Goal: Task Accomplishment & Management: Use online tool/utility

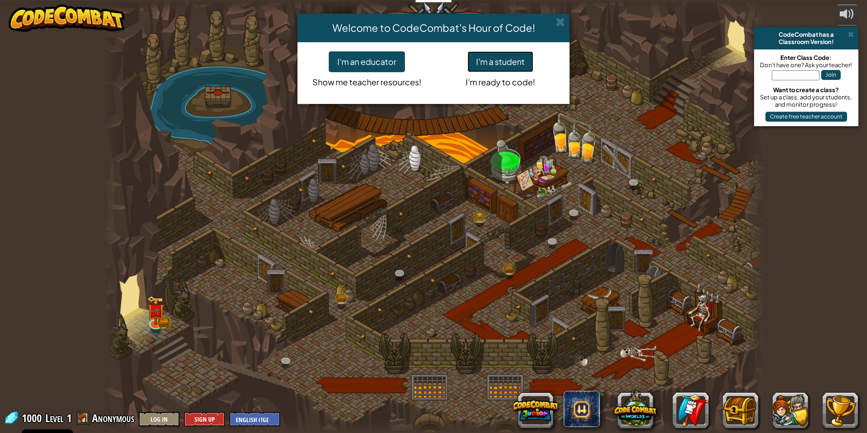
click at [498, 57] on button "I'm a student" at bounding box center [501, 61] width 66 height 21
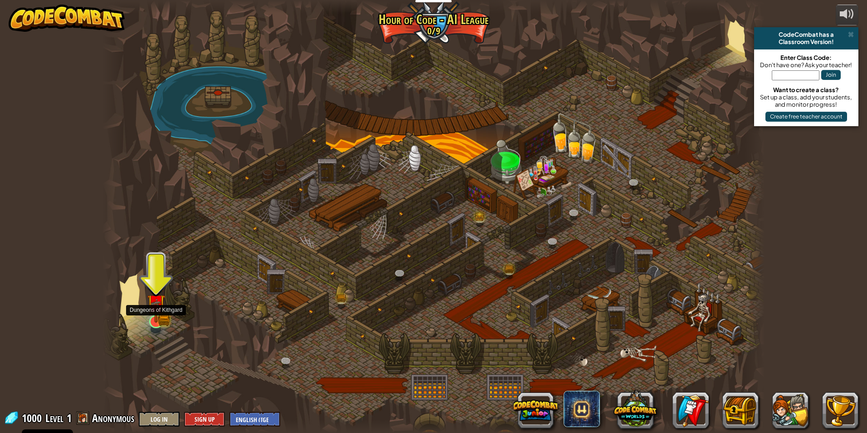
click at [149, 322] on img at bounding box center [156, 302] width 18 height 39
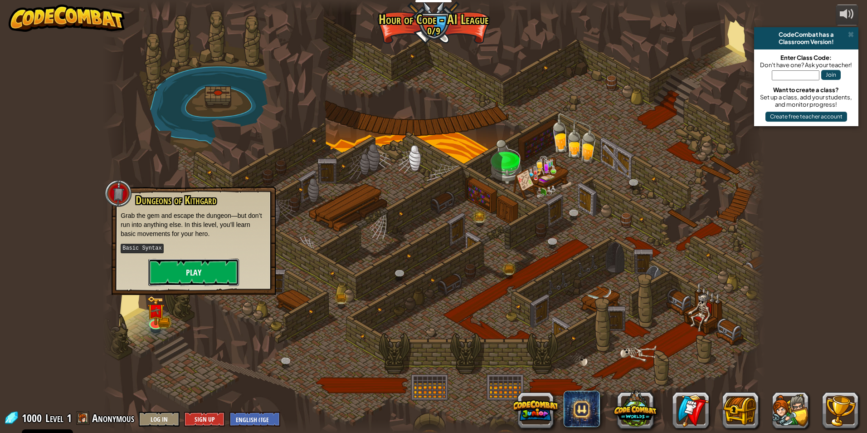
click at [188, 265] on button "Play" at bounding box center [193, 272] width 91 height 27
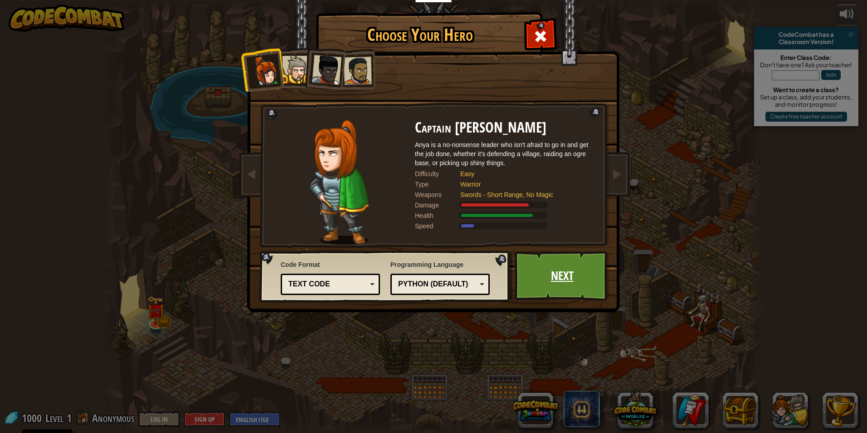
click at [597, 283] on link "Next" at bounding box center [562, 276] width 95 height 50
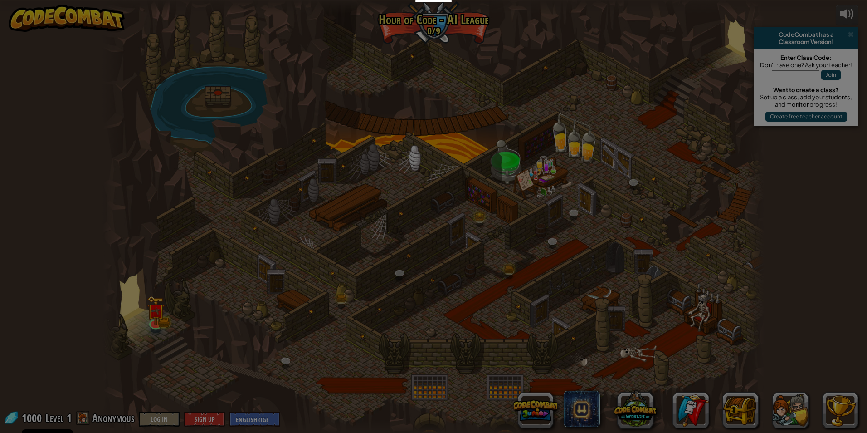
click at [597, 10] on body "Cookie Policy CodeCombat uses a few essential and non-essential cookies. Privac…" at bounding box center [433, 5] width 867 height 10
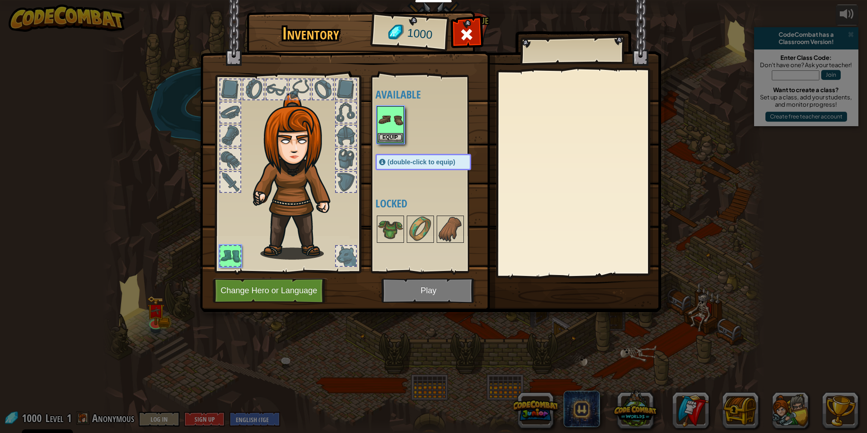
click at [597, 283] on img at bounding box center [430, 147] width 461 height 329
click at [389, 138] on button "Equip" at bounding box center [390, 137] width 25 height 10
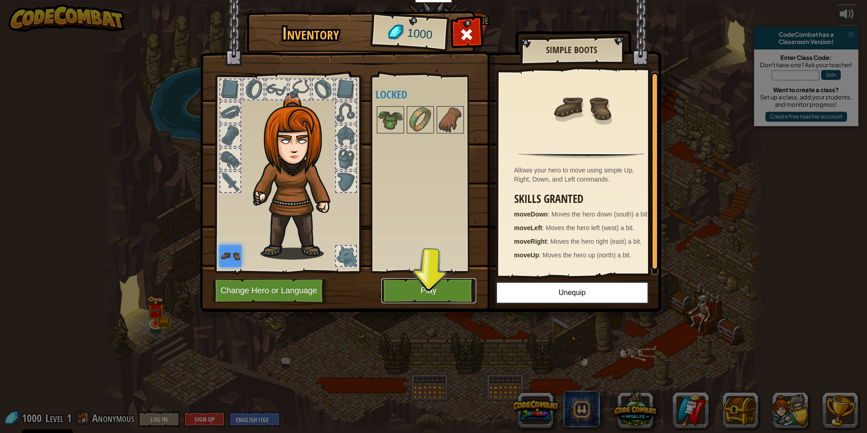
click at [449, 294] on button "Play" at bounding box center [428, 290] width 95 height 25
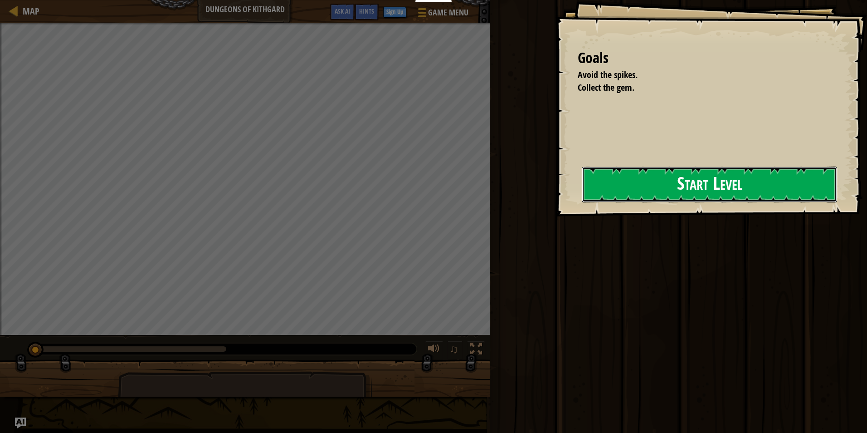
click at [592, 170] on button "Start Level" at bounding box center [709, 184] width 255 height 36
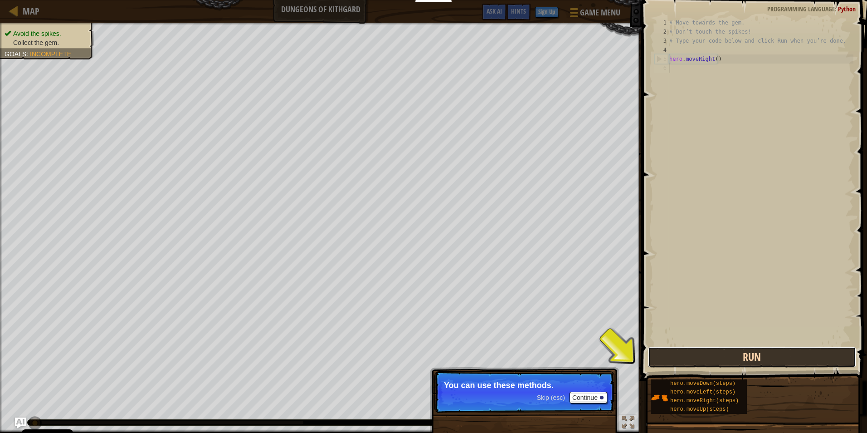
click at [686, 351] on button "Run" at bounding box center [752, 356] width 208 height 21
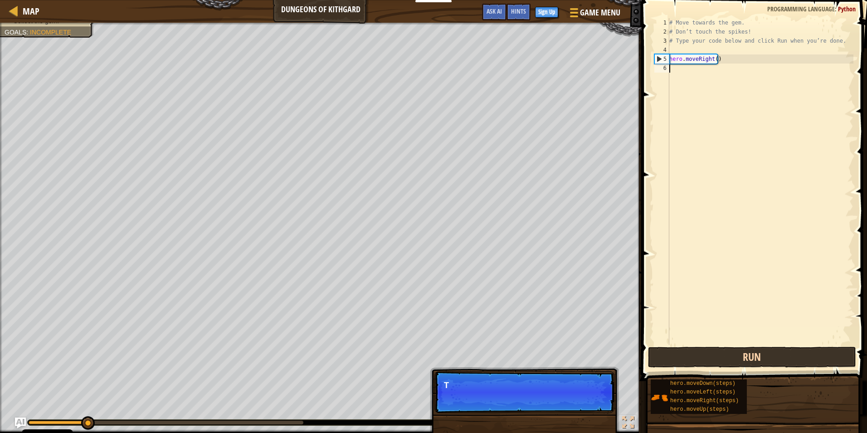
scroll to position [4, 0]
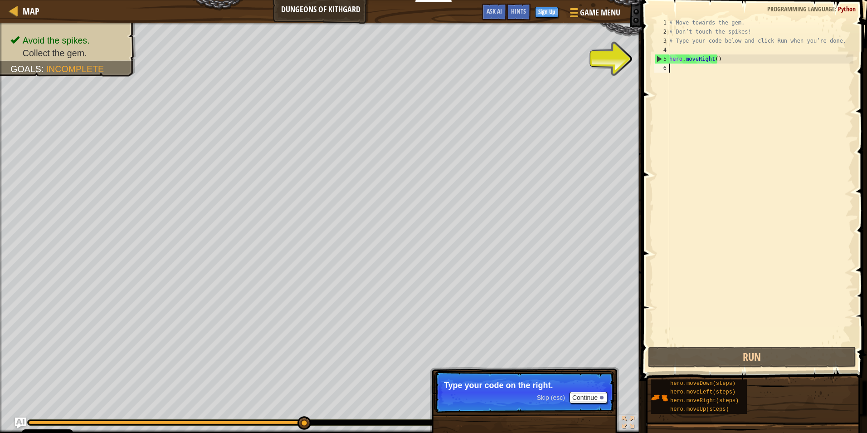
click at [675, 71] on div "# Move towards the gem. # Don’t touch the spikes! # Type your code below and cl…" at bounding box center [761, 190] width 186 height 345
type textarea "m"
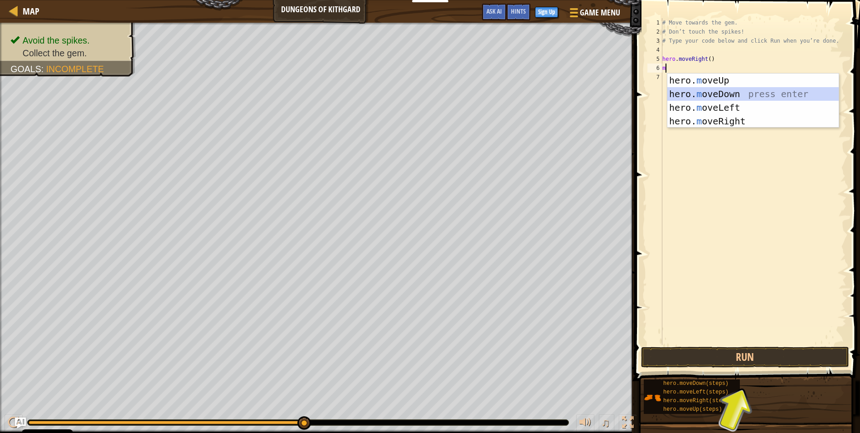
click at [715, 91] on div "hero. m oveUp press enter hero. m oveDown press enter hero. m oveLeft press ent…" at bounding box center [753, 114] width 171 height 82
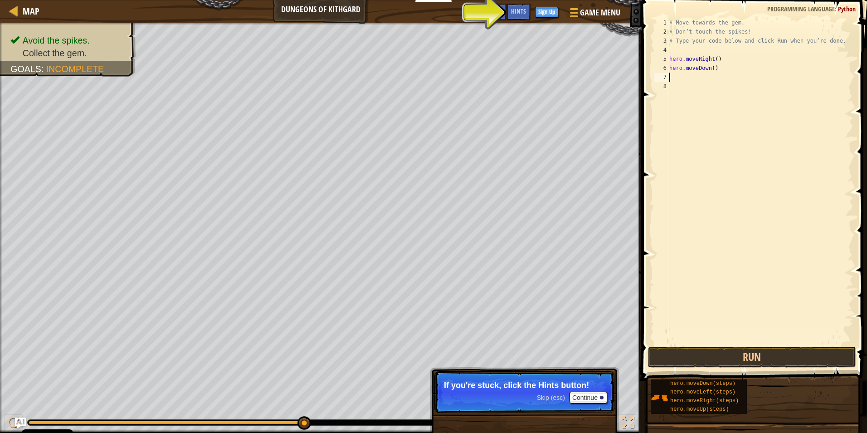
type textarea "m"
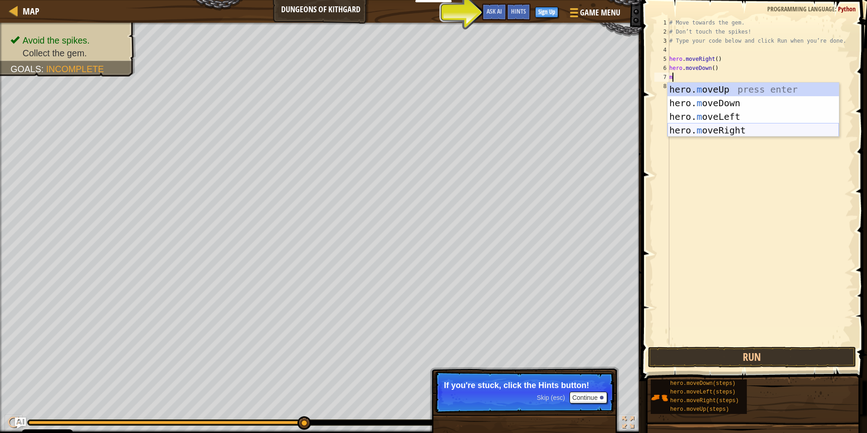
click at [736, 129] on div "hero. m oveUp press enter hero. m oveDown press enter hero. m oveLeft press ent…" at bounding box center [753, 124] width 171 height 82
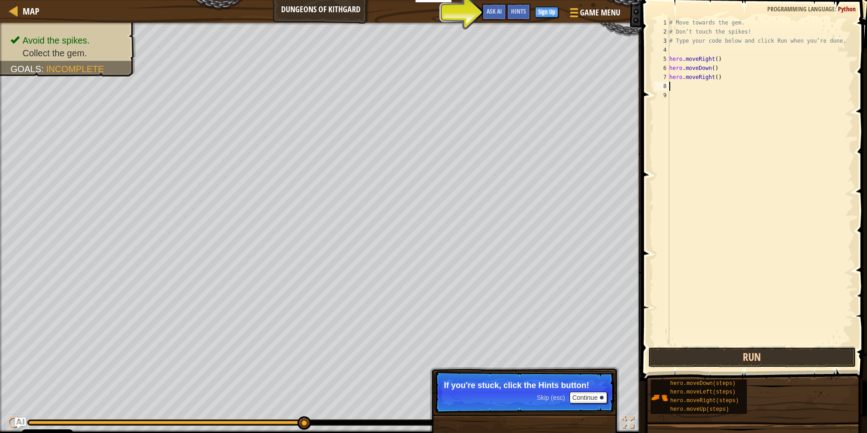
click at [759, 353] on button "Run" at bounding box center [752, 356] width 208 height 21
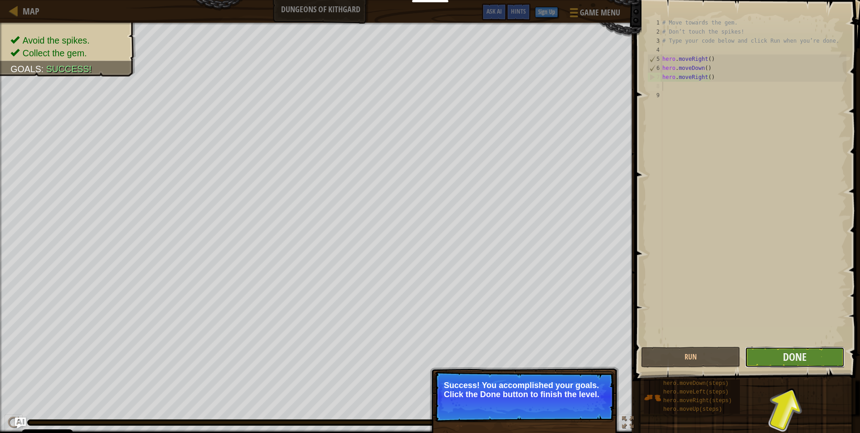
drag, startPoint x: 806, startPoint y: 357, endPoint x: 814, endPoint y: 360, distance: 7.9
click at [814, 360] on button "Done" at bounding box center [794, 356] width 99 height 21
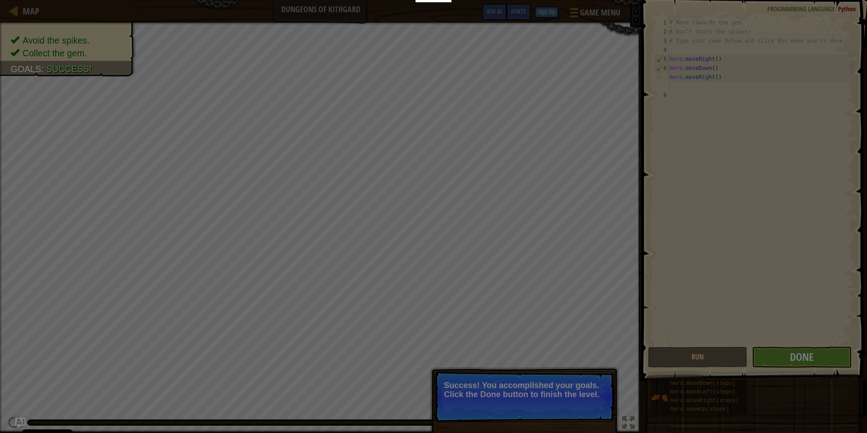
click at [815, 10] on body "Cookie Policy CodeCombat uses a few essential and non-essential cookies. Privac…" at bounding box center [433, 5] width 867 height 10
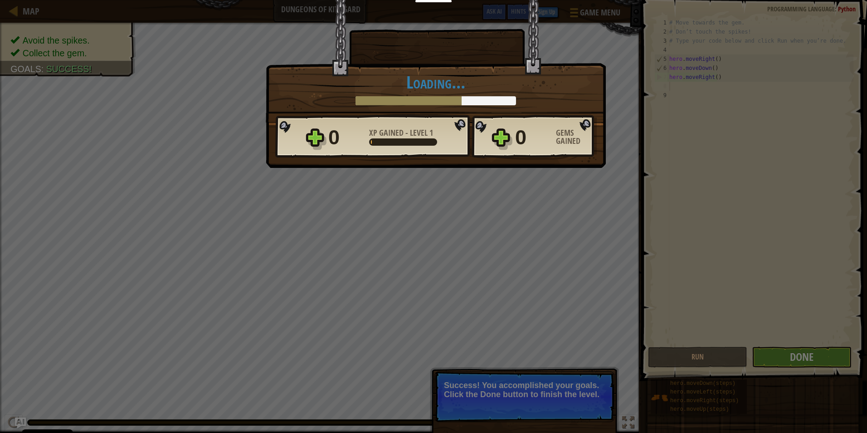
drag, startPoint x: 814, startPoint y: 360, endPoint x: 816, endPoint y: 353, distance: 7.7
click at [816, 353] on div "× Well done, hero. You’re building the strength to escape [PERSON_NAME]. How fu…" at bounding box center [433, 216] width 867 height 433
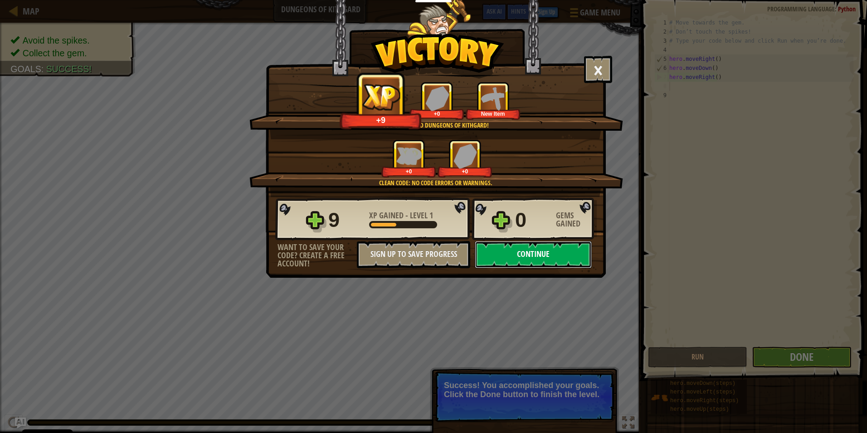
click at [543, 259] on button "Continue" at bounding box center [533, 254] width 117 height 27
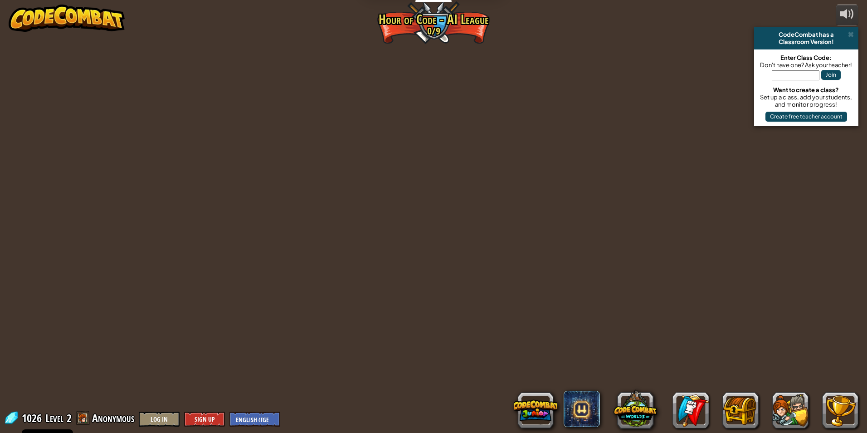
click at [543, 259] on div "powered by CodeCombat has a Classroom Version! Enter Class Code: Don't have one…" at bounding box center [433, 216] width 867 height 433
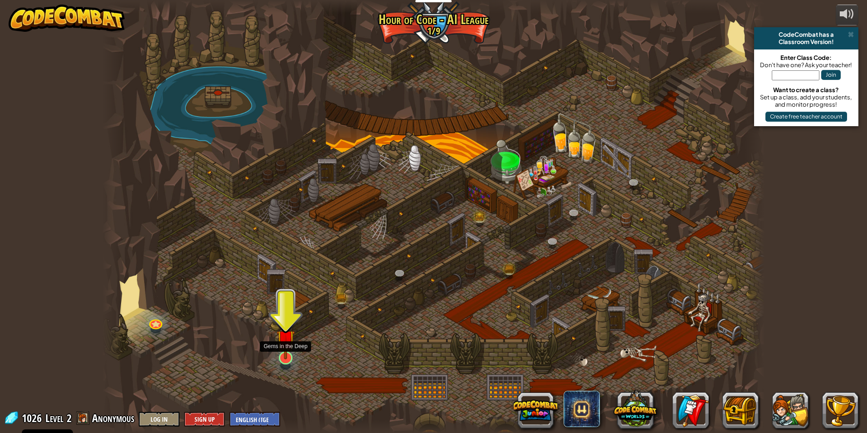
click at [282, 356] on img at bounding box center [286, 338] width 18 height 41
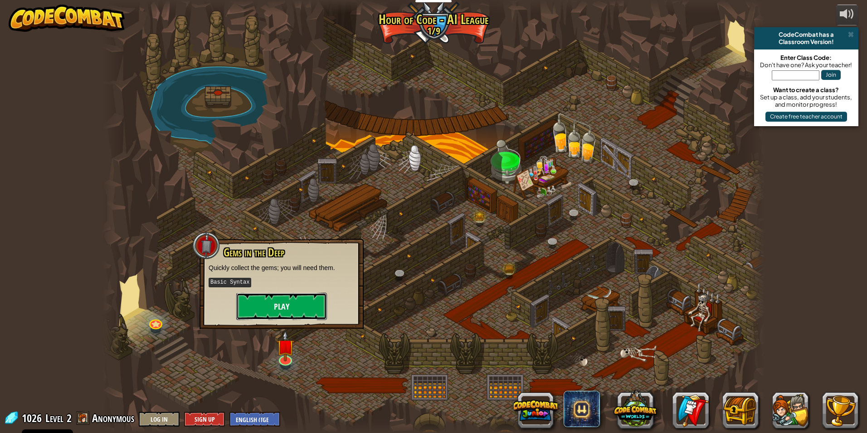
click at [277, 306] on button "Play" at bounding box center [281, 306] width 91 height 27
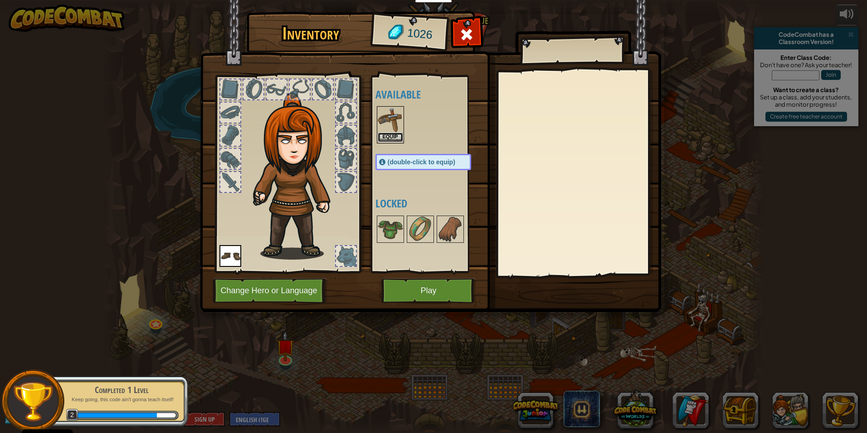
click at [393, 140] on button "Equip" at bounding box center [390, 137] width 25 height 10
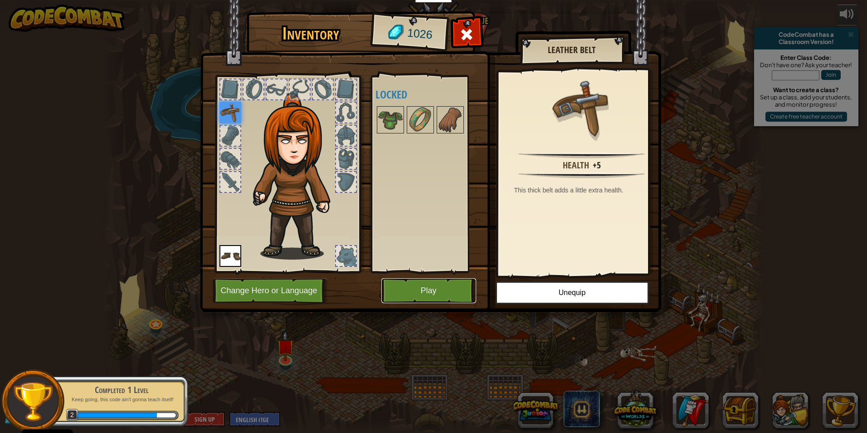
click at [419, 286] on button "Play" at bounding box center [428, 290] width 95 height 25
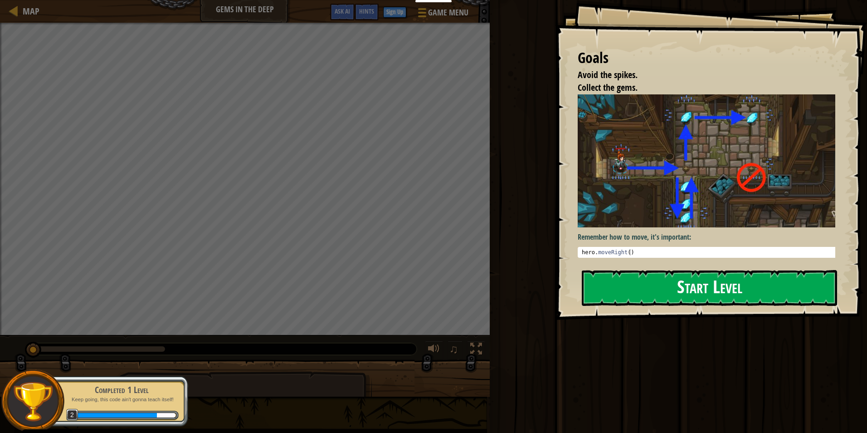
click at [717, 292] on button "Start Level" at bounding box center [709, 288] width 255 height 36
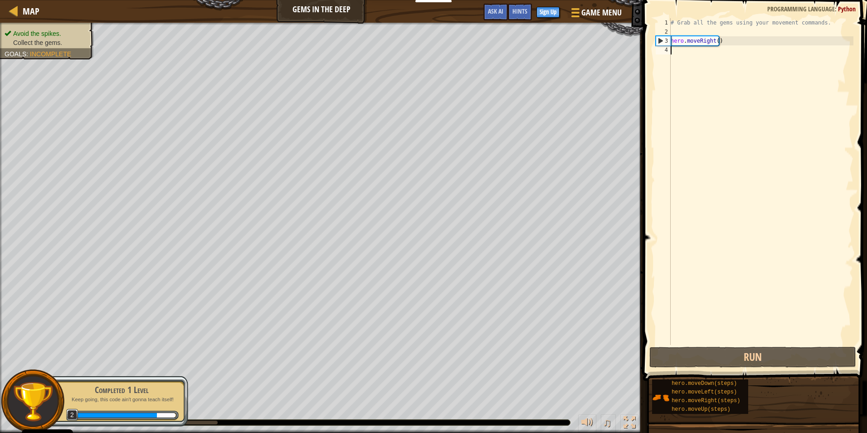
type textarea "m"
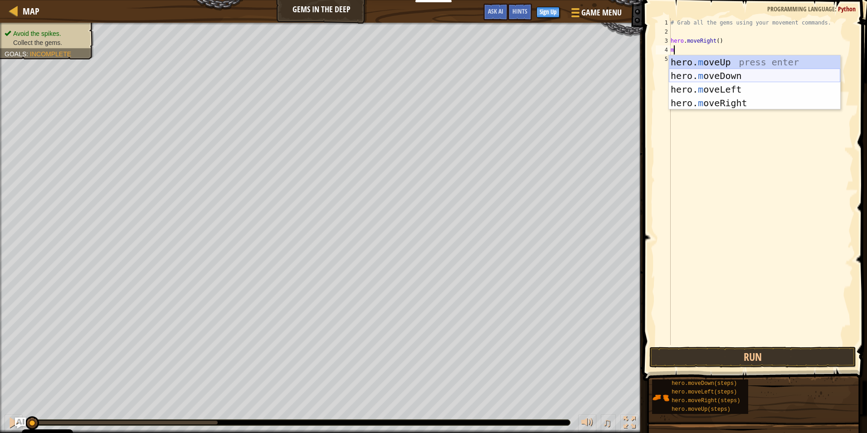
click at [708, 69] on div "hero. m oveUp press enter hero. m oveDown press enter hero. m oveLeft press ent…" at bounding box center [754, 96] width 171 height 82
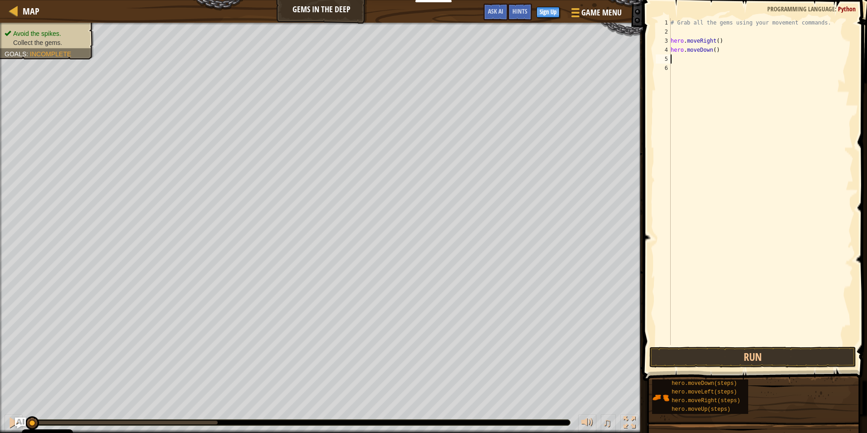
type textarea "m"
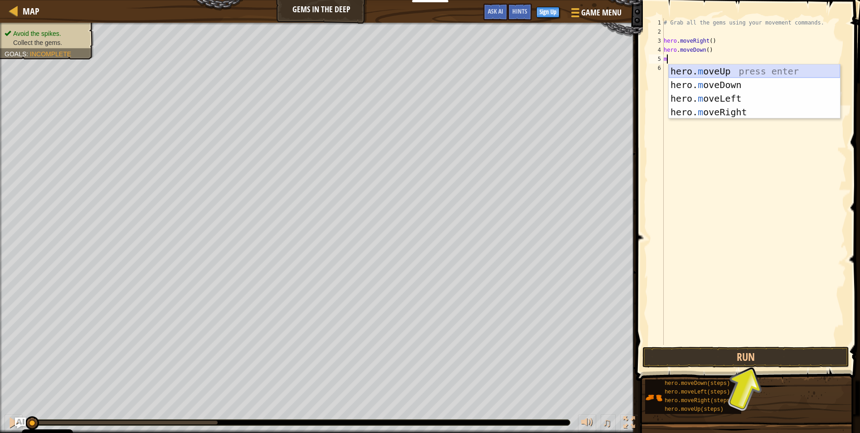
click at [687, 65] on div "hero. m oveUp press enter hero. m oveDown press enter hero. m oveLeft press ent…" at bounding box center [754, 105] width 171 height 82
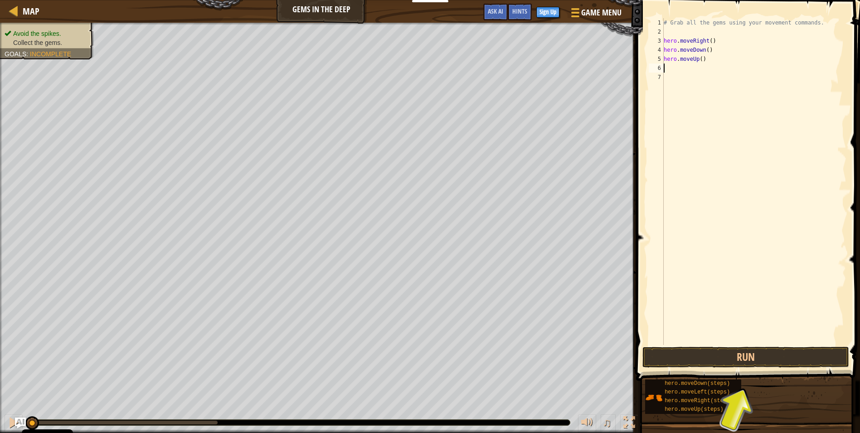
type textarea "m"
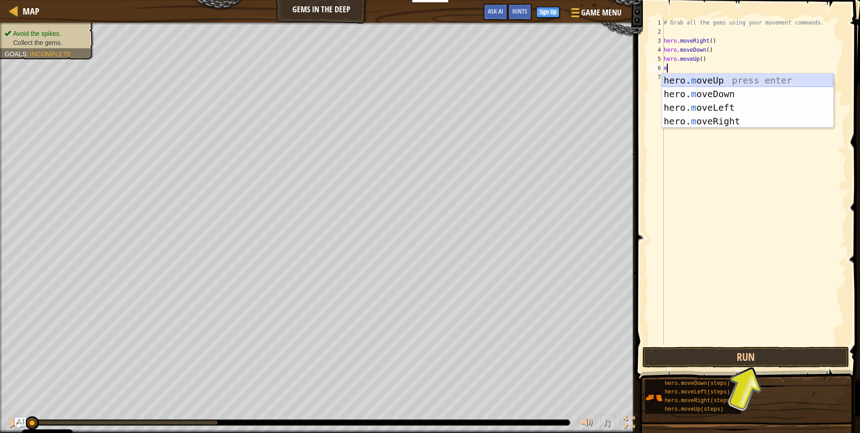
click at [694, 80] on div "hero. m oveUp press enter hero. m oveDown press enter hero. m oveLeft press ent…" at bounding box center [747, 114] width 171 height 82
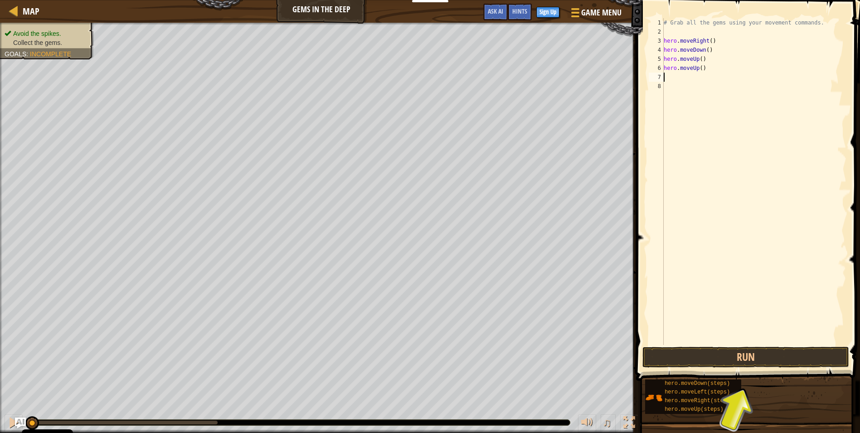
type textarea "m"
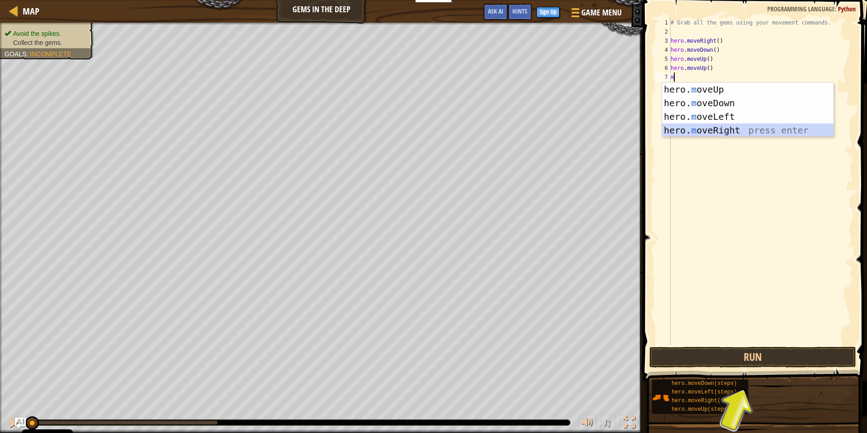
click at [722, 130] on div "hero. m oveUp press enter hero. m oveDown press enter hero. m oveLeft press ent…" at bounding box center [747, 124] width 171 height 82
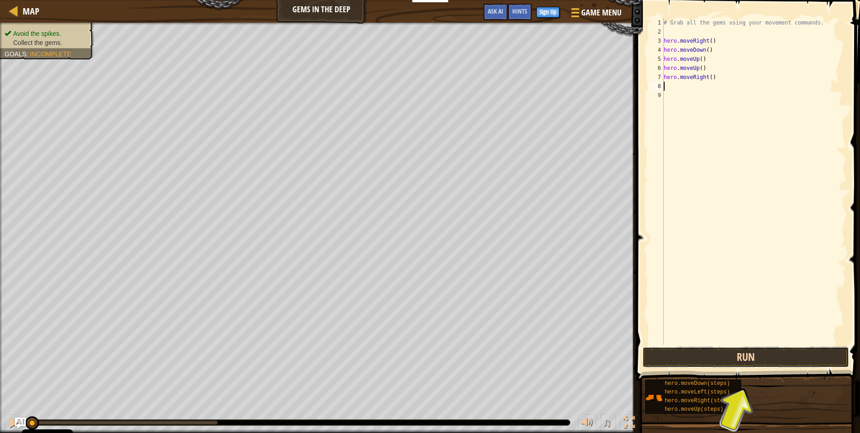
click at [723, 356] on button "Run" at bounding box center [746, 356] width 207 height 21
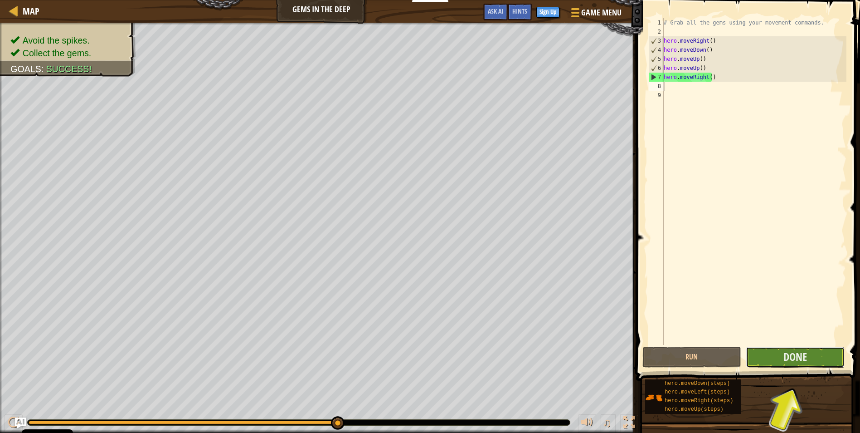
click at [820, 361] on button "Done" at bounding box center [795, 356] width 99 height 21
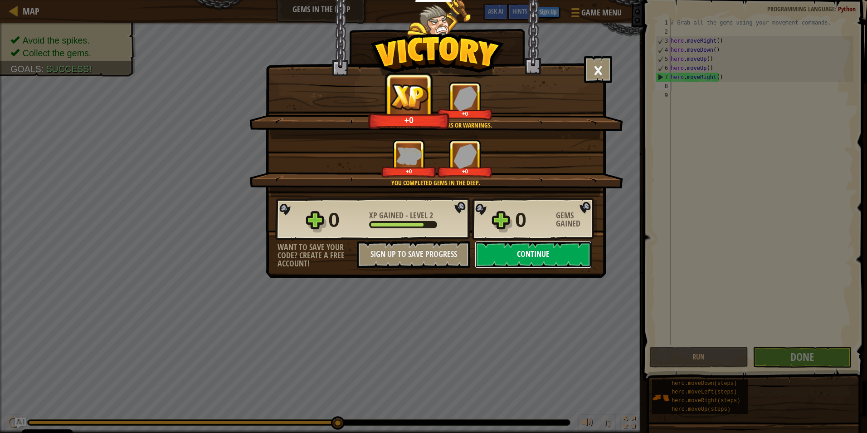
click at [550, 254] on button "Continue" at bounding box center [533, 254] width 117 height 27
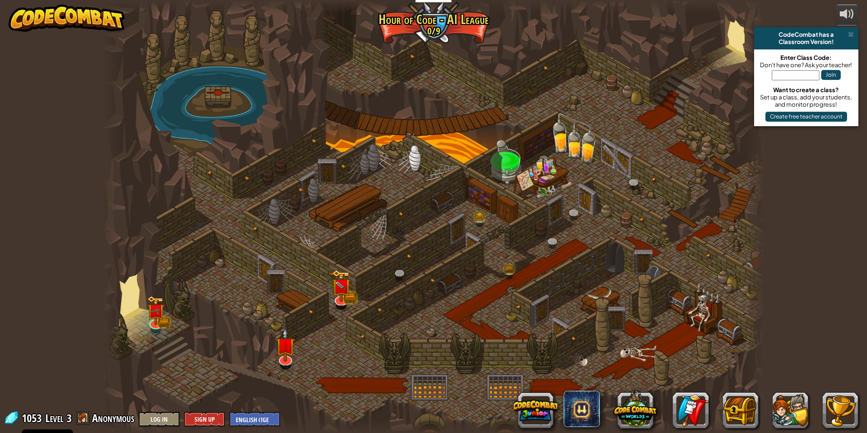
drag, startPoint x: 542, startPoint y: 272, endPoint x: 500, endPoint y: 318, distance: 62.6
drag, startPoint x: 500, startPoint y: 318, endPoint x: 452, endPoint y: 303, distance: 50.5
click at [463, 316] on div at bounding box center [433, 216] width 662 height 433
click at [342, 299] on link at bounding box center [341, 297] width 18 height 18
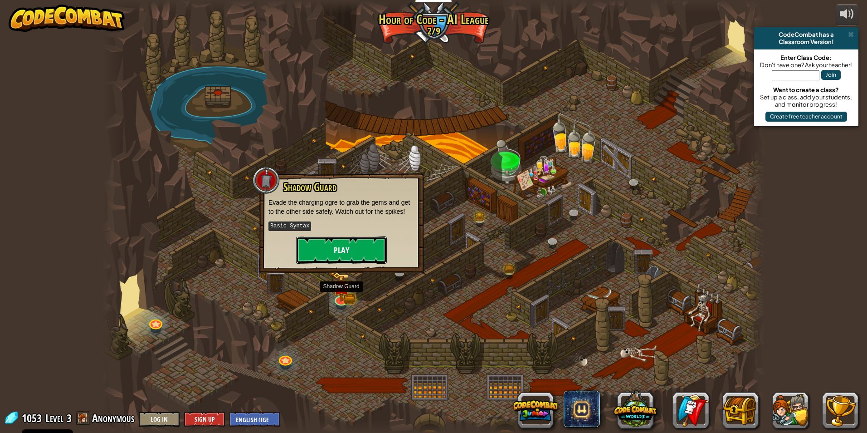
click at [329, 239] on button "Play" at bounding box center [341, 249] width 91 height 27
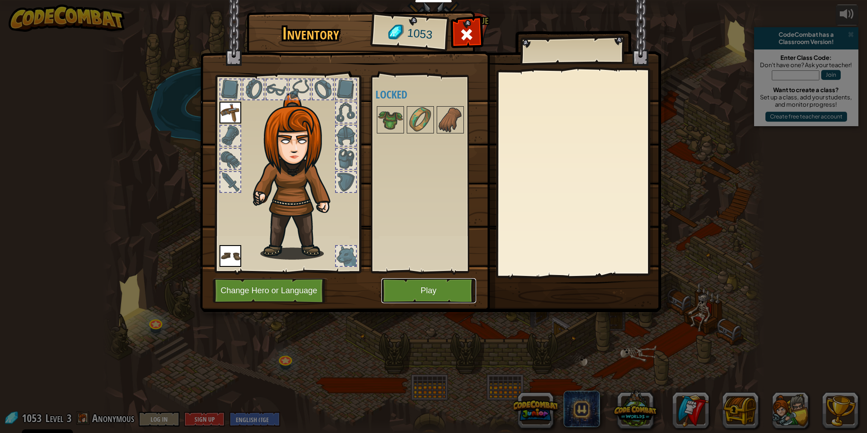
click at [420, 287] on button "Play" at bounding box center [428, 290] width 95 height 25
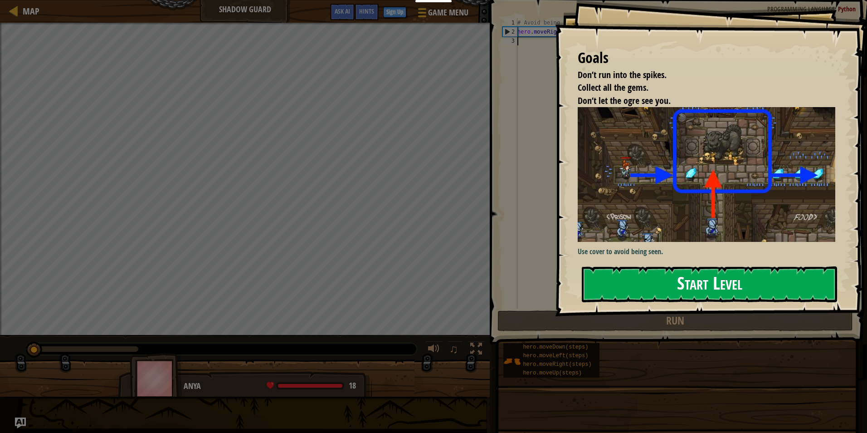
click at [712, 283] on button "Start Level" at bounding box center [709, 284] width 255 height 36
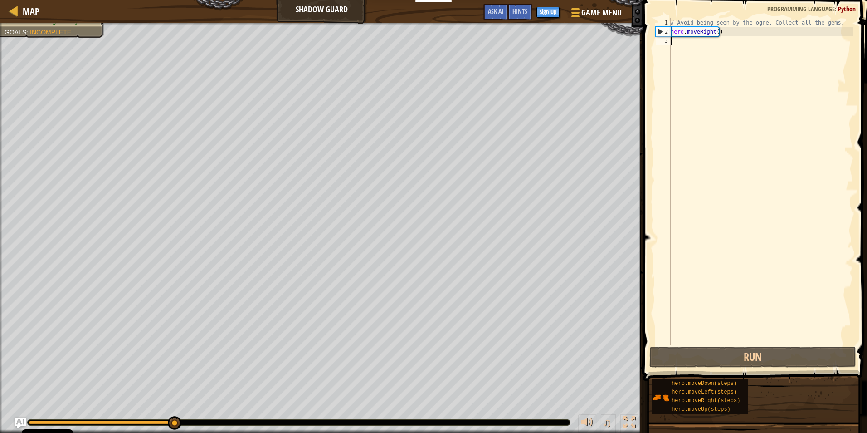
type textarea ","
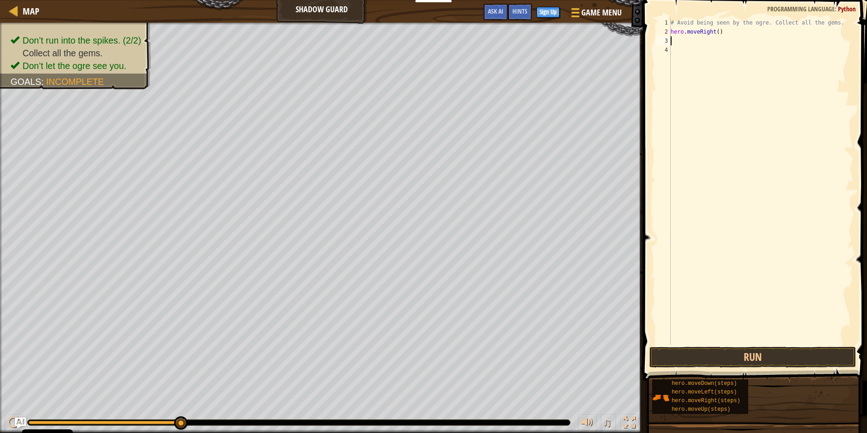
type textarea "m"
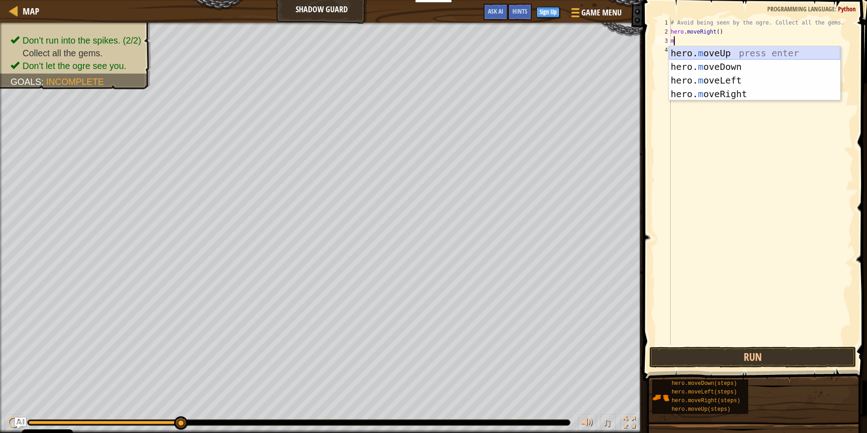
click at [757, 50] on div "hero. m oveUp press enter hero. m oveDown press enter hero. m oveLeft press ent…" at bounding box center [754, 87] width 171 height 82
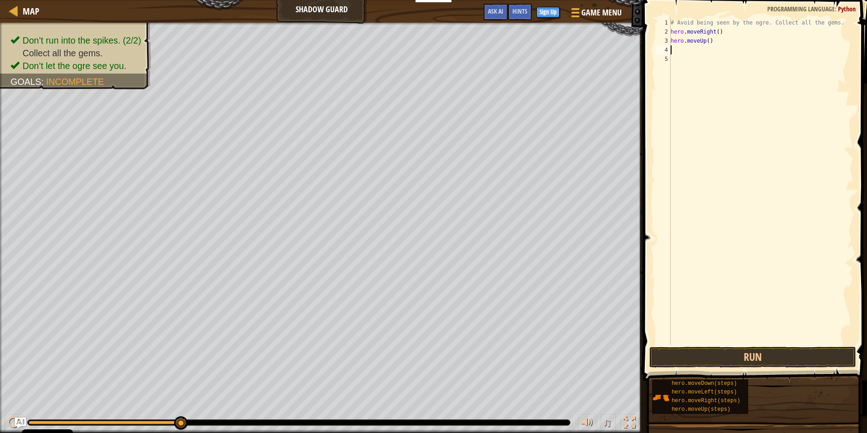
type textarea "m"
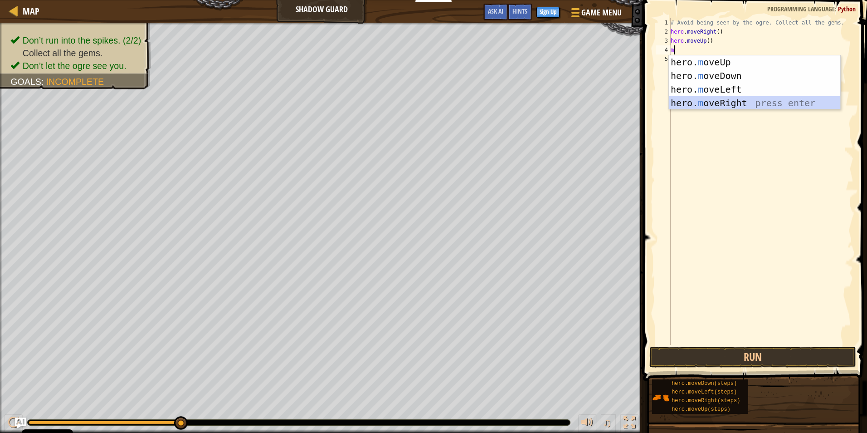
click at [701, 102] on div "hero. m oveUp press enter hero. m oveDown press enter hero. m oveLeft press ent…" at bounding box center [754, 96] width 171 height 82
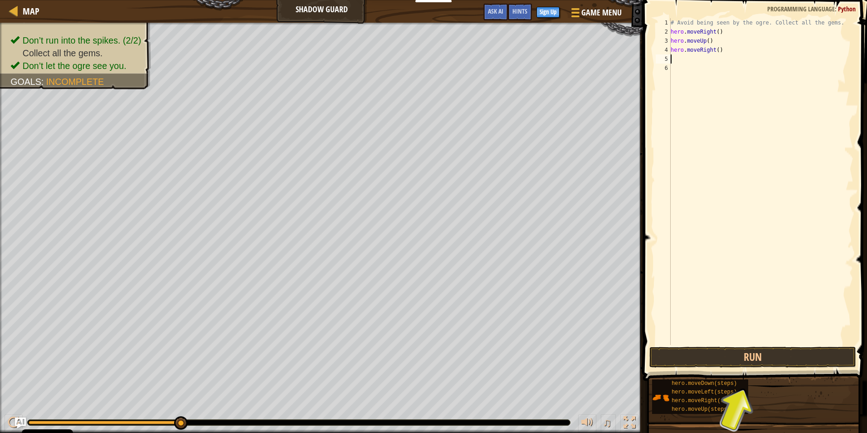
type textarea "m"
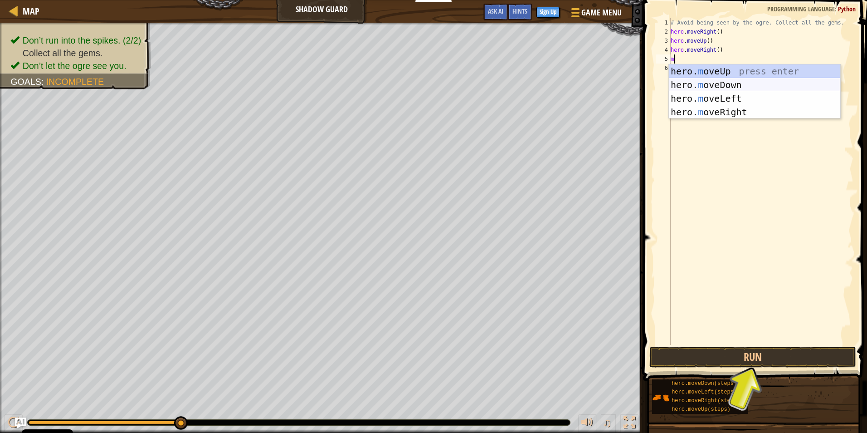
click at [703, 83] on div "hero. m oveUp press enter hero. m oveDown press enter hero. m oveLeft press ent…" at bounding box center [754, 105] width 171 height 82
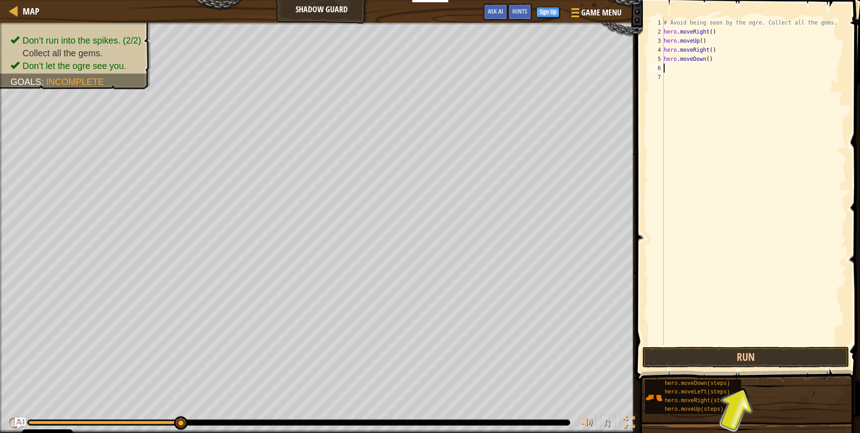
type textarea "m"
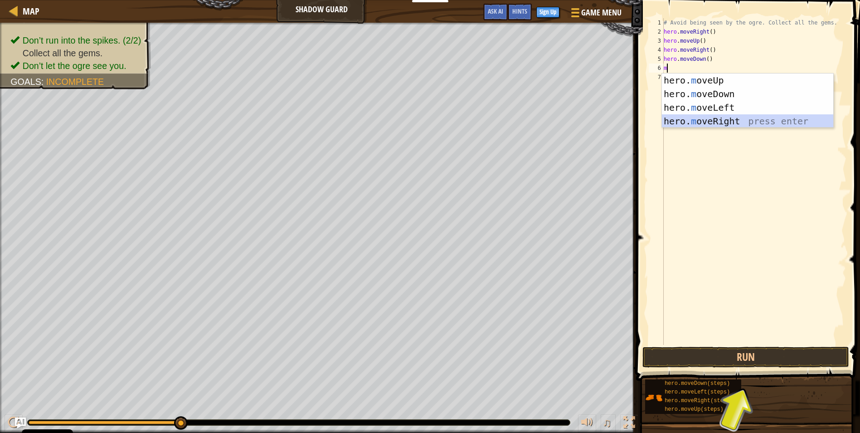
click at [693, 121] on div "hero. m oveUp press enter hero. m oveDown press enter hero. m oveLeft press ent…" at bounding box center [747, 114] width 171 height 82
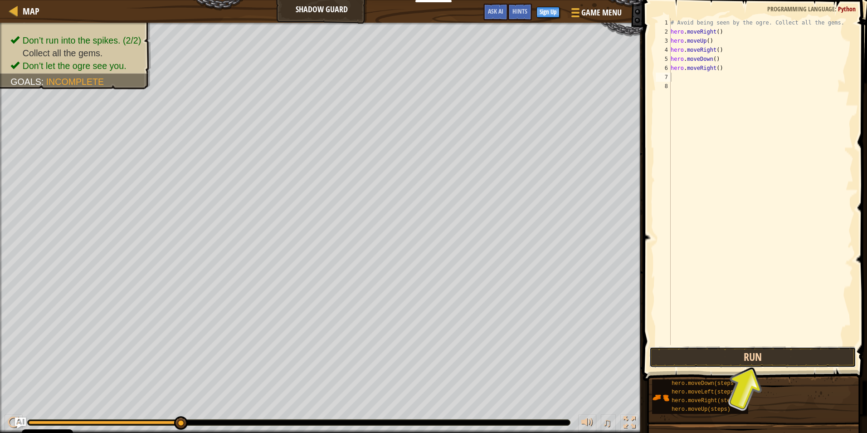
click at [779, 361] on button "Run" at bounding box center [752, 356] width 207 height 21
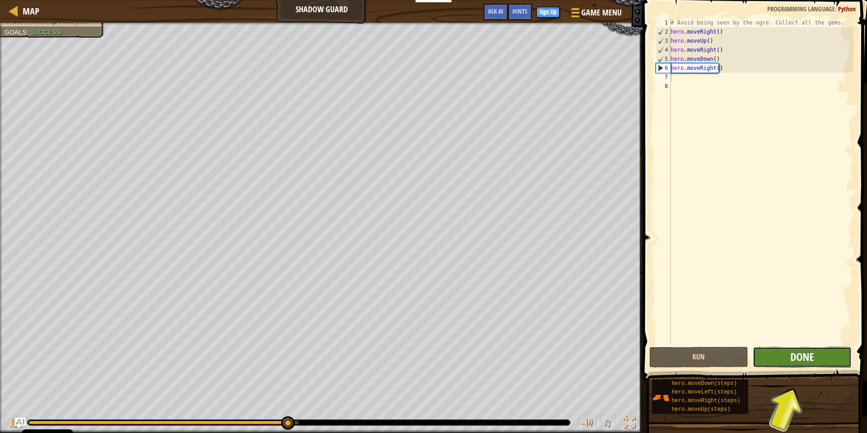
click at [783, 355] on button "Done" at bounding box center [802, 356] width 99 height 21
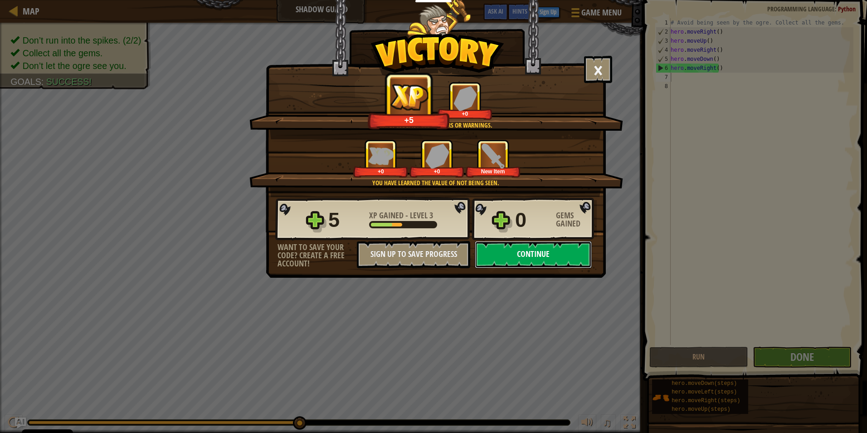
click at [522, 255] on button "Continue" at bounding box center [533, 254] width 117 height 27
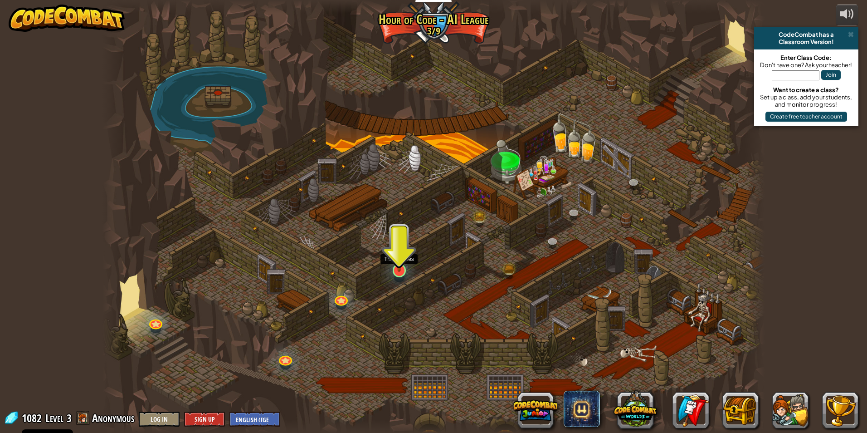
click at [400, 263] on img at bounding box center [399, 250] width 18 height 41
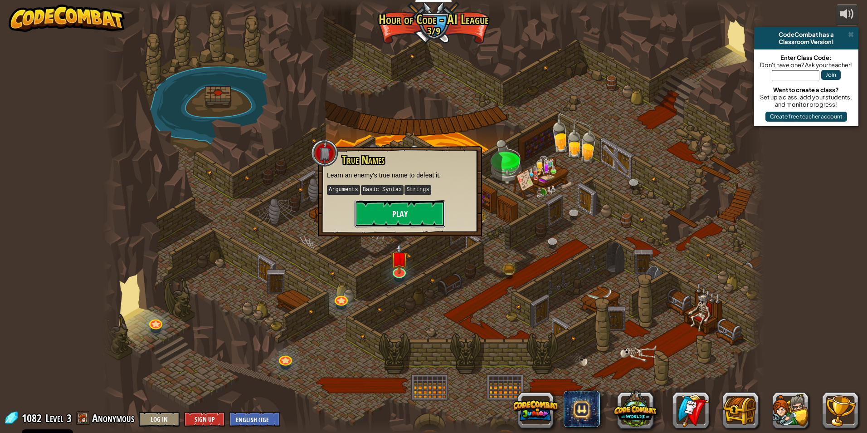
click at [420, 218] on button "Play" at bounding box center [400, 213] width 91 height 27
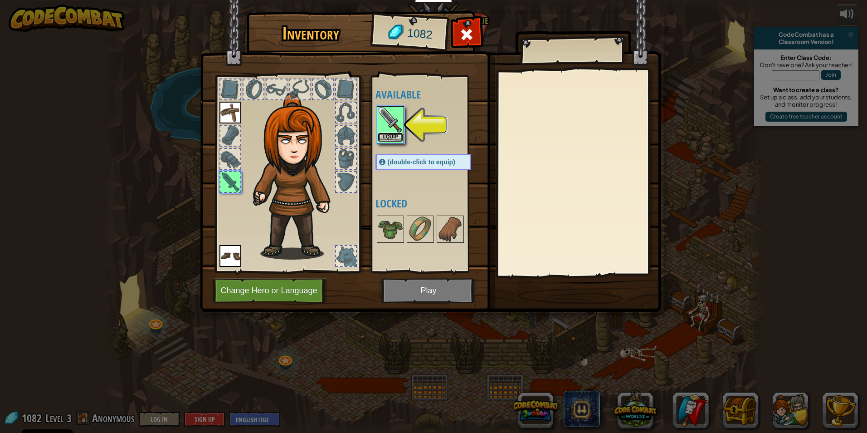
click at [387, 132] on button "Equip" at bounding box center [390, 137] width 25 height 10
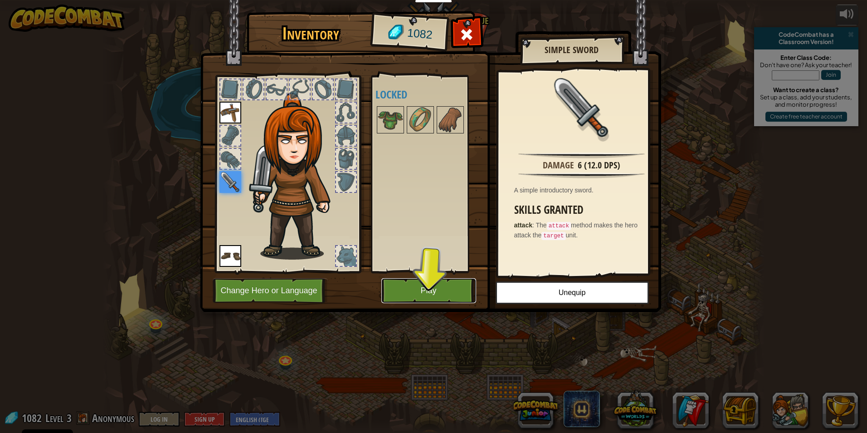
click at [441, 295] on button "Play" at bounding box center [428, 290] width 95 height 25
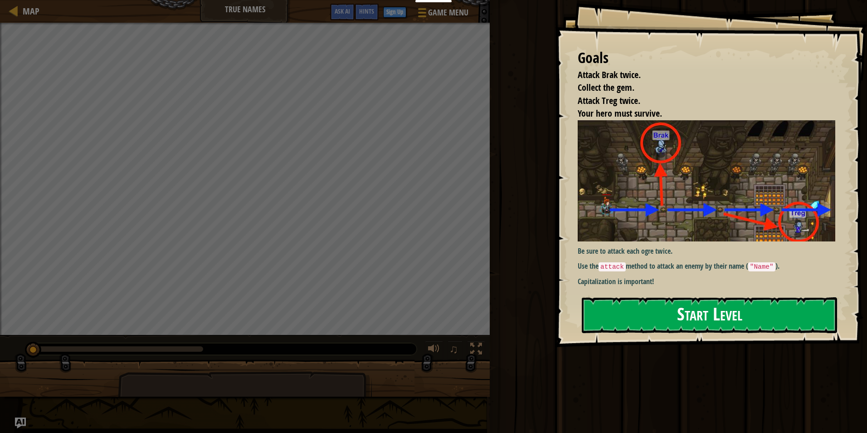
click at [617, 315] on button "Start Level" at bounding box center [709, 315] width 255 height 36
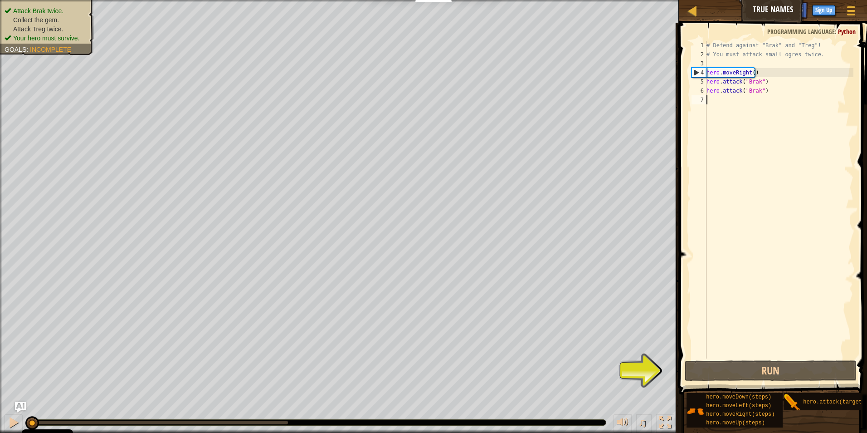
type textarea "h"
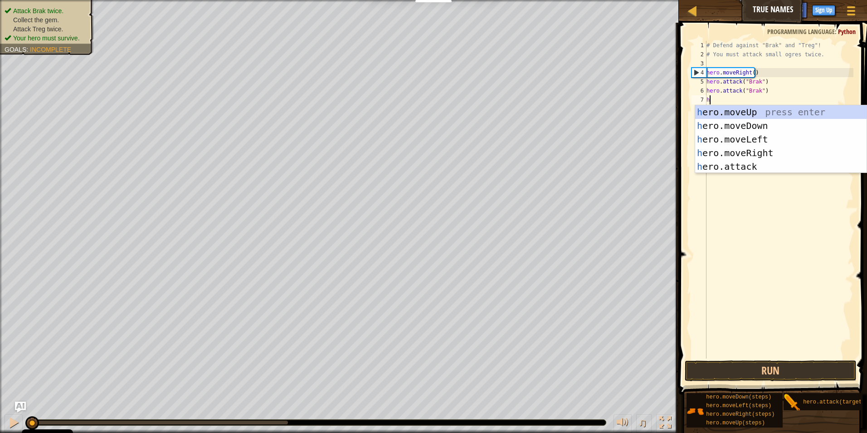
scroll to position [4, 0]
click at [729, 112] on div "h ero.moveUp press enter h ero.moveDown press enter h ero.moveLeft press enter …" at bounding box center [780, 152] width 171 height 95
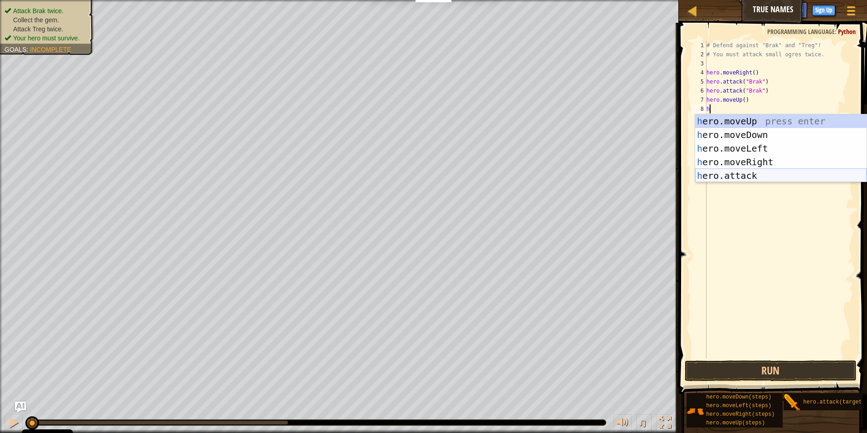
click at [723, 179] on div "h ero.moveUp press enter h ero.moveDown press enter h ero.moveLeft press enter …" at bounding box center [780, 161] width 171 height 95
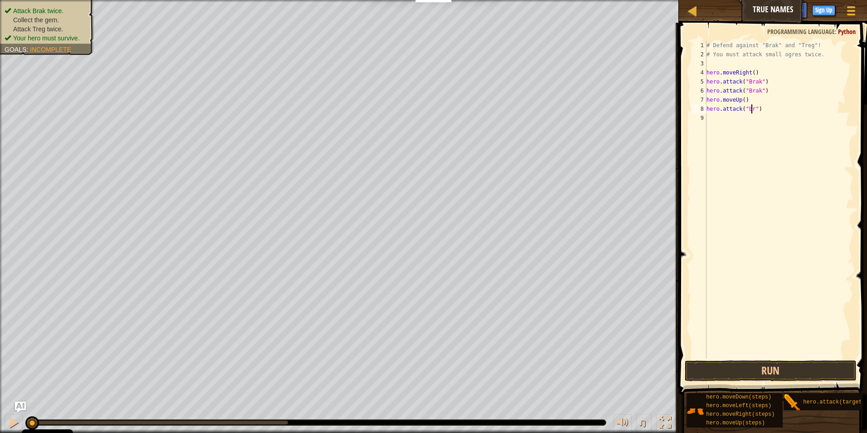
scroll to position [4, 4]
type textarea "hero.attack("brak")"
click at [715, 113] on div "# Defend against "Brak" and "Treg"! # You must attack small ogres twice. hero .…" at bounding box center [779, 209] width 149 height 336
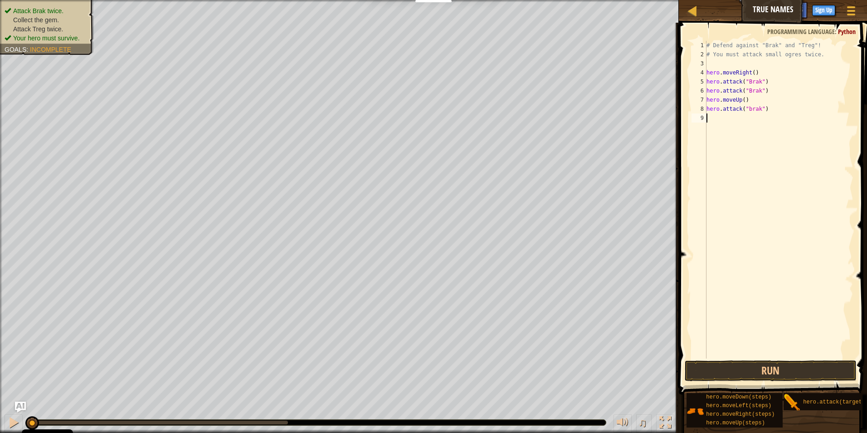
type textarea "d"
click at [747, 131] on div "hero.[PERSON_NAME] own press enter" at bounding box center [780, 143] width 171 height 41
type textarea "u"
type textarea "r"
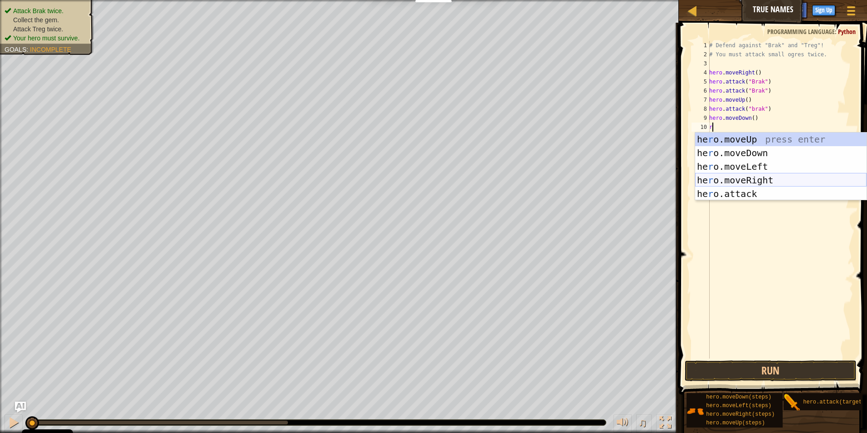
click at [739, 178] on div "he r o.moveUp press enter he r o.moveDown press enter he r o.moveLeft press ent…" at bounding box center [780, 179] width 171 height 95
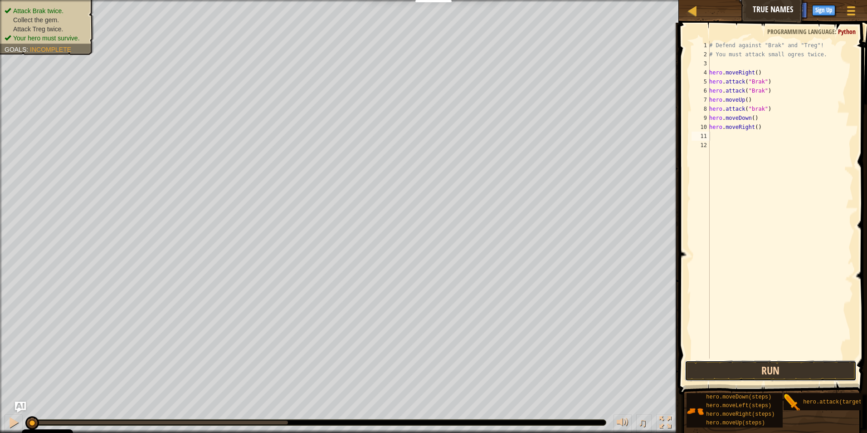
click at [756, 363] on button "Run" at bounding box center [771, 370] width 172 height 21
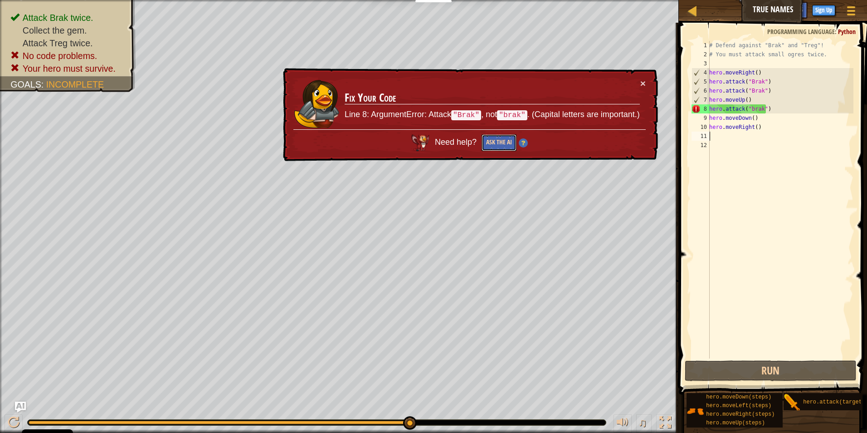
click at [507, 145] on button "Ask the AI" at bounding box center [499, 142] width 35 height 17
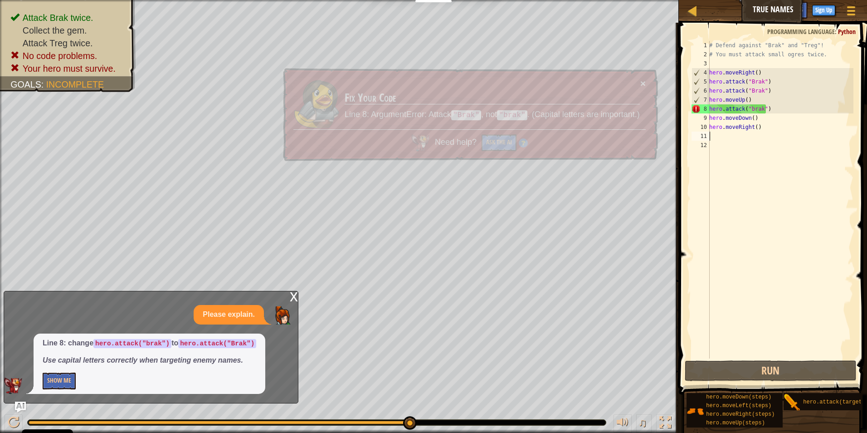
click at [643, 83] on button "×" at bounding box center [642, 83] width 5 height 10
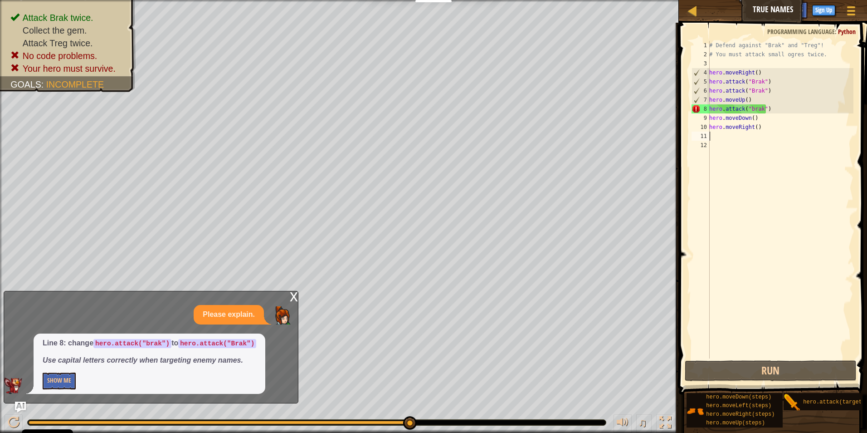
click at [763, 111] on div "# Defend against "Brak" and "Treg"! # You must attack small ogres twice. hero .…" at bounding box center [781, 209] width 146 height 336
click at [712, 130] on div "# Defend against "Brak" and "Treg"! # You must attack small ogres twice. hero .…" at bounding box center [781, 209] width 146 height 336
type textarea "hero.moveRight()"
click at [711, 136] on div "# Defend against "Brak" and "Treg"! # You must attack small ogres twice. hero .…" at bounding box center [781, 209] width 146 height 336
click at [856, 14] on div at bounding box center [851, 10] width 12 height 13
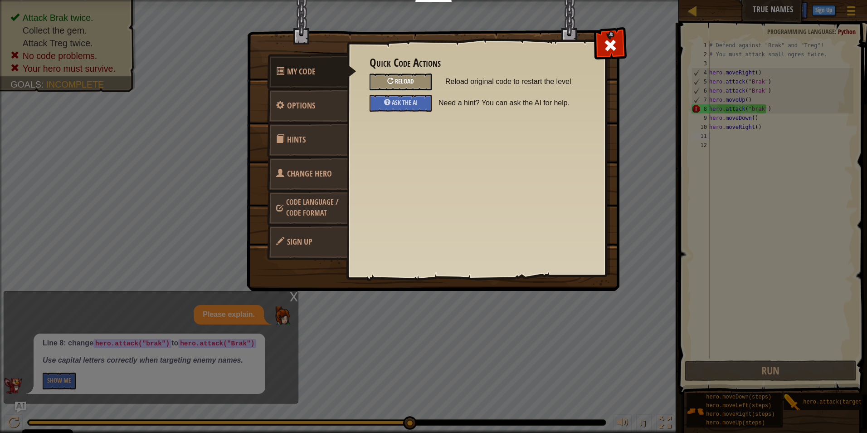
click at [409, 80] on span "Reload" at bounding box center [404, 81] width 19 height 9
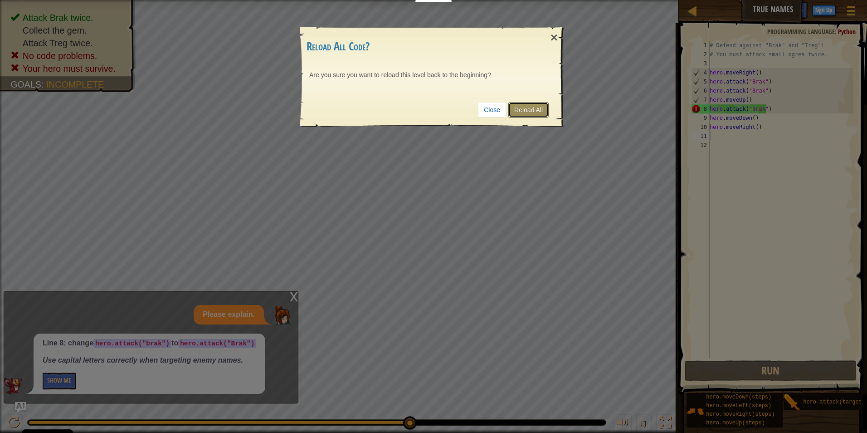
click at [514, 104] on link "Reload All" at bounding box center [528, 109] width 40 height 15
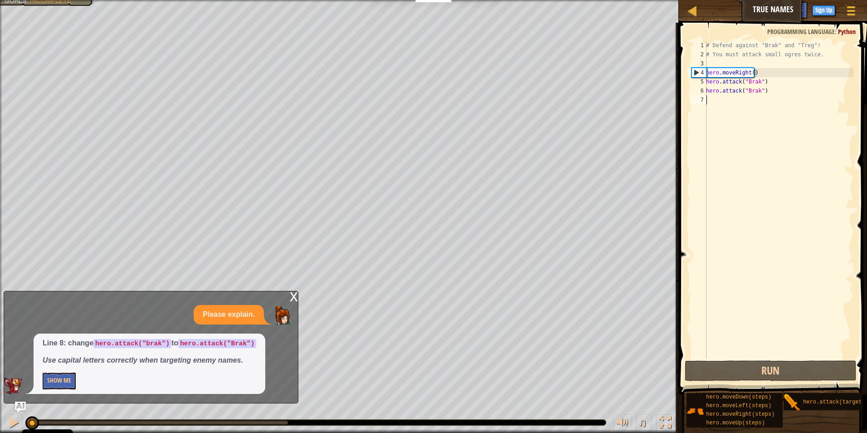
type textarea "h"
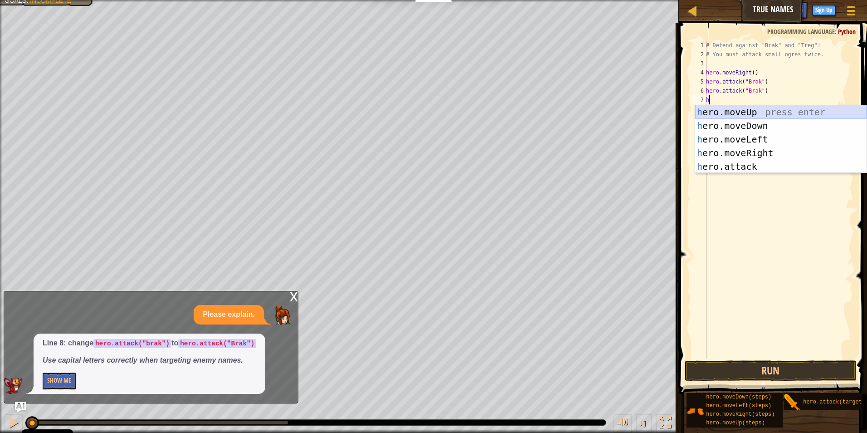
click at [752, 108] on div "h ero.moveUp press enter h ero.moveDown press enter h ero.moveLeft press enter …" at bounding box center [780, 152] width 171 height 95
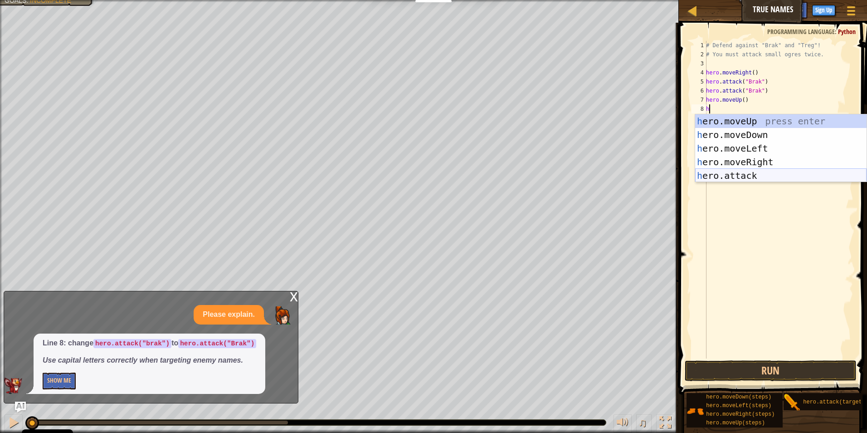
click at [735, 170] on div "h ero.moveUp press enter h ero.moveDown press enter h ero.moveLeft press enter …" at bounding box center [780, 161] width 171 height 95
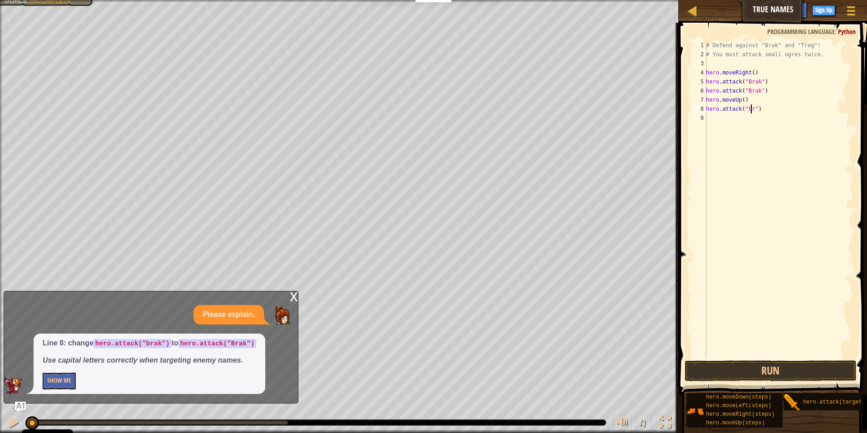
scroll to position [4, 4]
type textarea "hero.attack("brak")"
click at [712, 116] on div "# Defend against "Brak" and "Treg"! # You must attack small ogres twice. hero .…" at bounding box center [778, 209] width 149 height 336
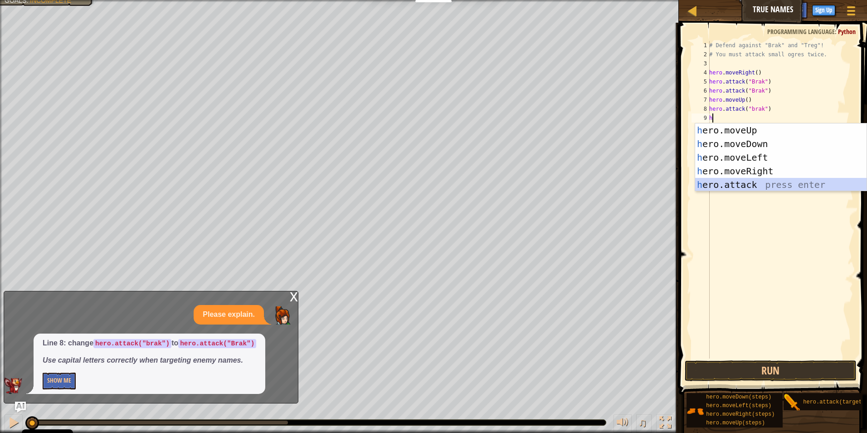
click at [719, 183] on div "h ero.moveUp press enter h ero.moveDown press enter h ero.moveLeft press enter …" at bounding box center [780, 170] width 171 height 95
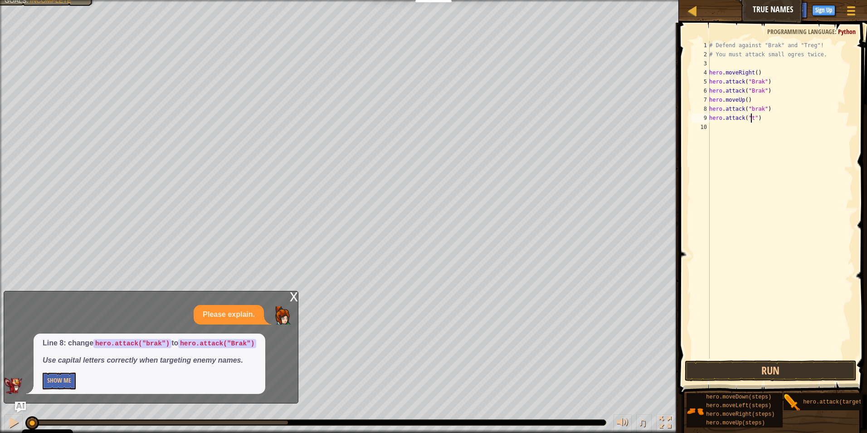
scroll to position [4, 4]
type textarea "hero.attack("treg")"
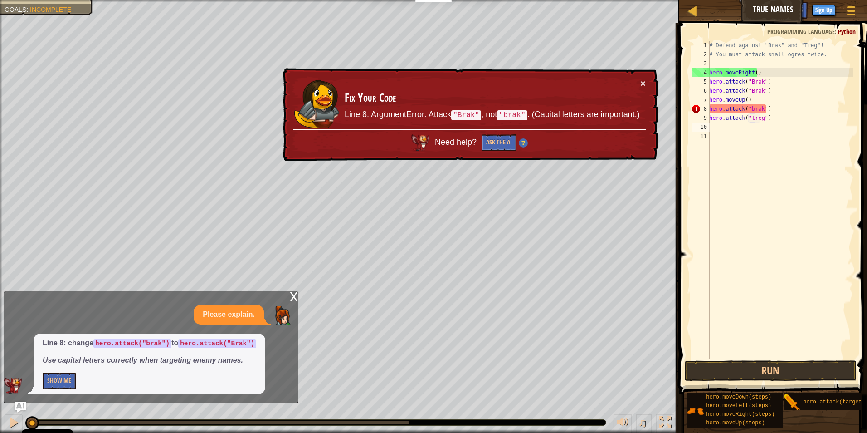
click at [518, 112] on code ""brak"" at bounding box center [512, 115] width 30 height 10
click at [475, 111] on code ""Brak"" at bounding box center [466, 115] width 30 height 10
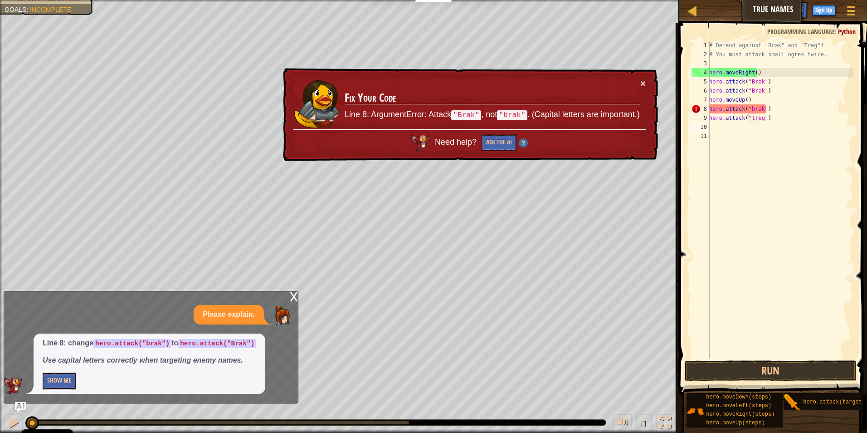
click at [475, 111] on code ""Brak"" at bounding box center [466, 115] width 30 height 10
click at [752, 108] on div "# Defend against "Brak" and "Treg"! # You must attack small ogres twice. hero .…" at bounding box center [781, 209] width 146 height 336
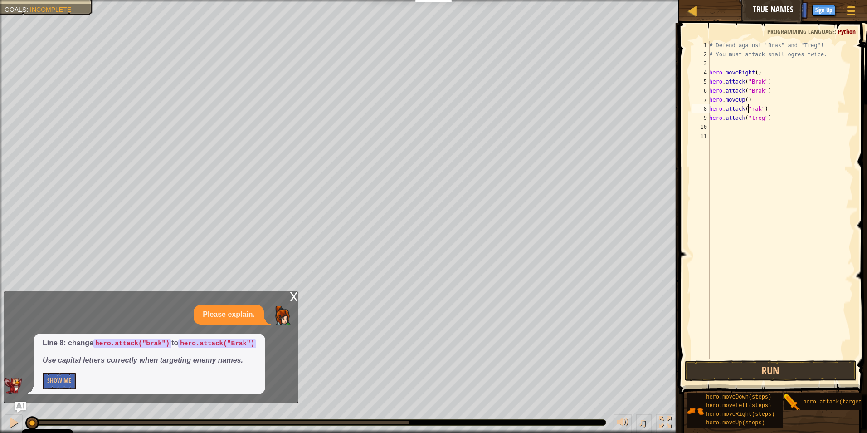
scroll to position [4, 3]
type textarea "hero.attack("Brak")"
click at [800, 369] on button "Run" at bounding box center [771, 370] width 172 height 21
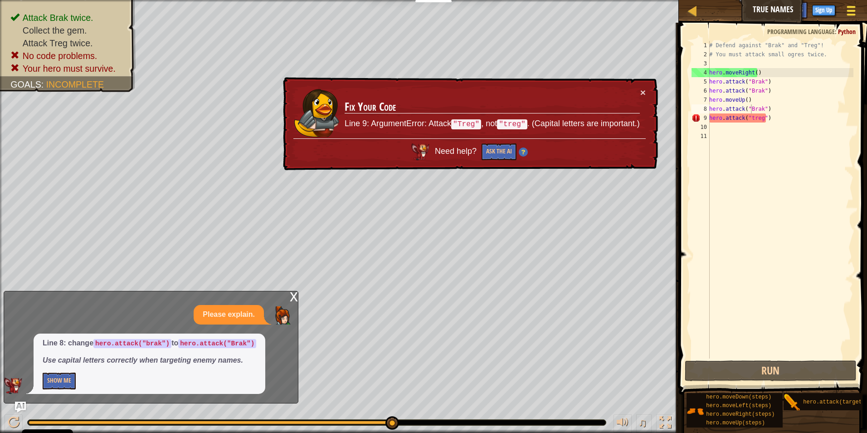
click at [856, 13] on div at bounding box center [851, 10] width 12 height 13
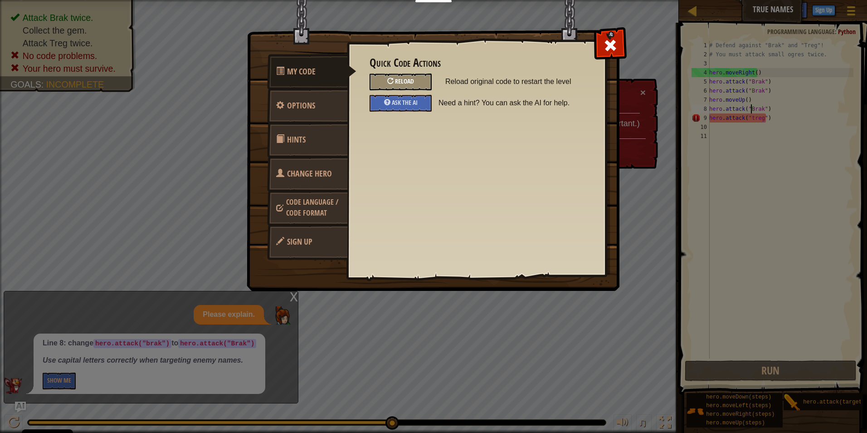
click at [385, 78] on div "Reload" at bounding box center [401, 81] width 62 height 17
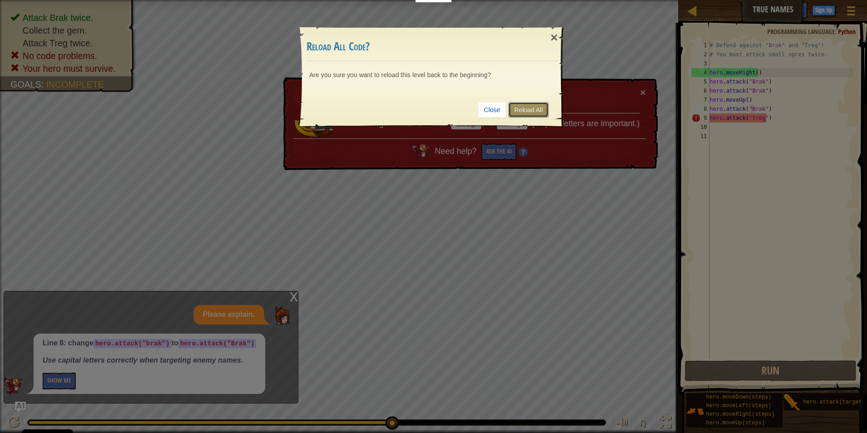
click at [542, 113] on link "Reload All" at bounding box center [528, 109] width 40 height 15
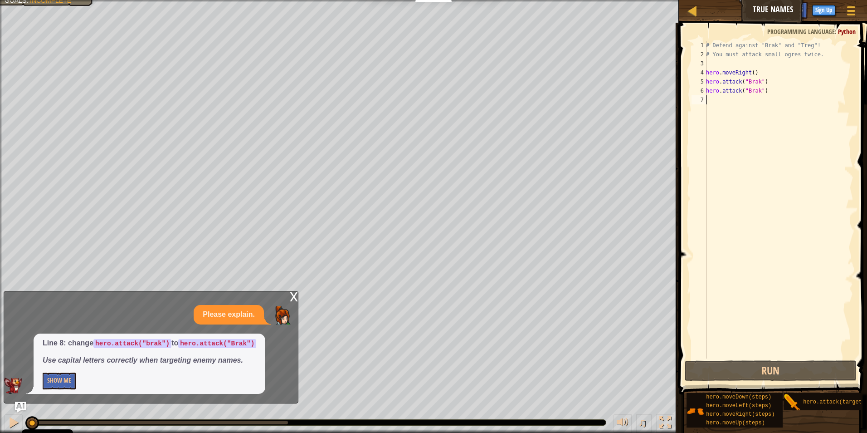
scroll to position [4, 0]
click at [721, 100] on div "# Defend against "Brak" and "Treg"! # You must attack small ogres twice. hero .…" at bounding box center [778, 209] width 149 height 336
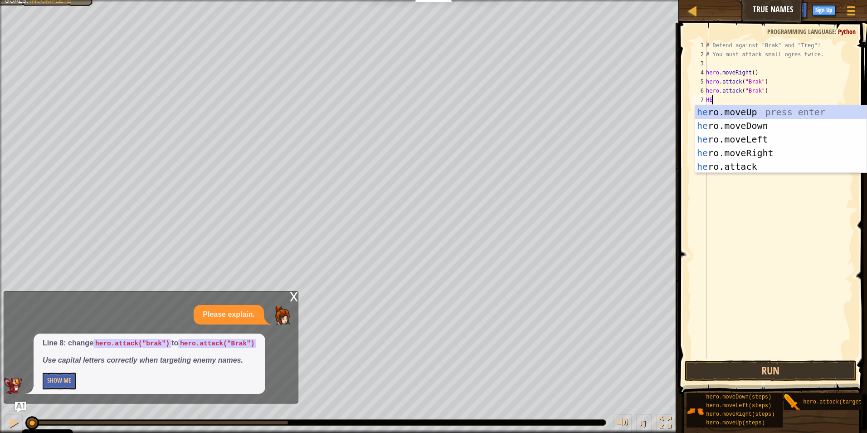
type textarea "H"
click at [713, 128] on div "h ero.moveUp press enter h ero.moveDown press enter h ero.moveLeft press enter …" at bounding box center [780, 152] width 171 height 95
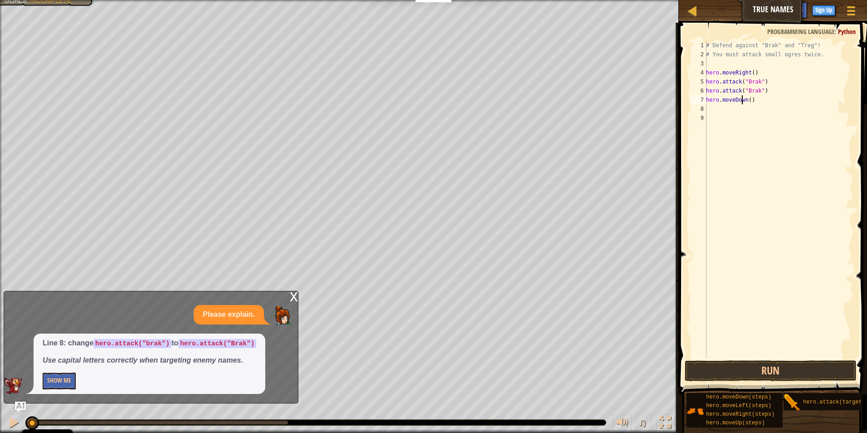
click at [742, 98] on div "# Defend against "Brak" and "Treg"! # You must attack small ogres twice. hero .…" at bounding box center [778, 209] width 149 height 336
click at [730, 102] on div "# Defend against "Brak" and "Treg"! # You must attack small ogres twice. hero .…" at bounding box center [778, 209] width 149 height 336
type textarea "h"
type textarea "H"
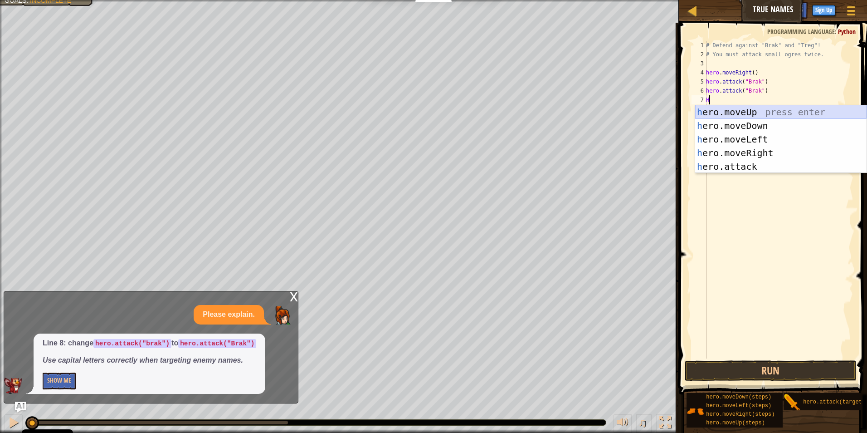
click at [739, 105] on div "h ero.moveUp press enter h ero.moveDown press enter h ero.moveLeft press enter …" at bounding box center [780, 152] width 171 height 95
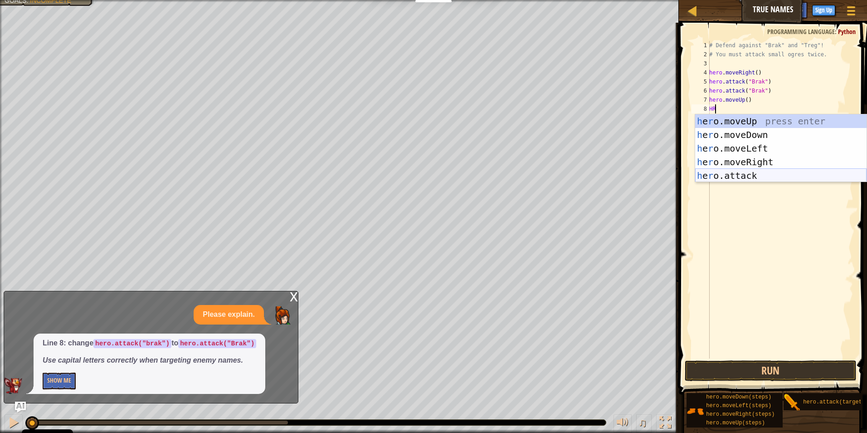
click at [716, 177] on div "h e r o.moveUp press enter h e r o.moveDown press enter h e r o.moveLeft press …" at bounding box center [780, 161] width 171 height 95
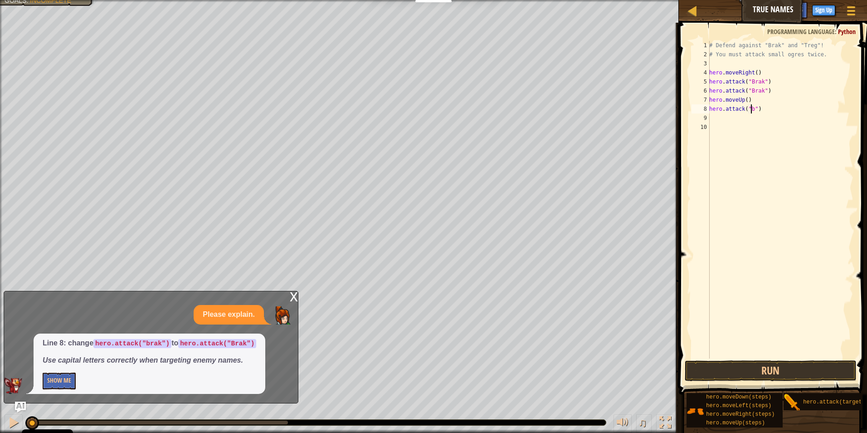
scroll to position [4, 4]
type textarea "hero.attack("brak")"
click at [710, 118] on div "# Defend against "Brak" and "Treg"! # You must attack small ogres twice. hero .…" at bounding box center [781, 209] width 146 height 336
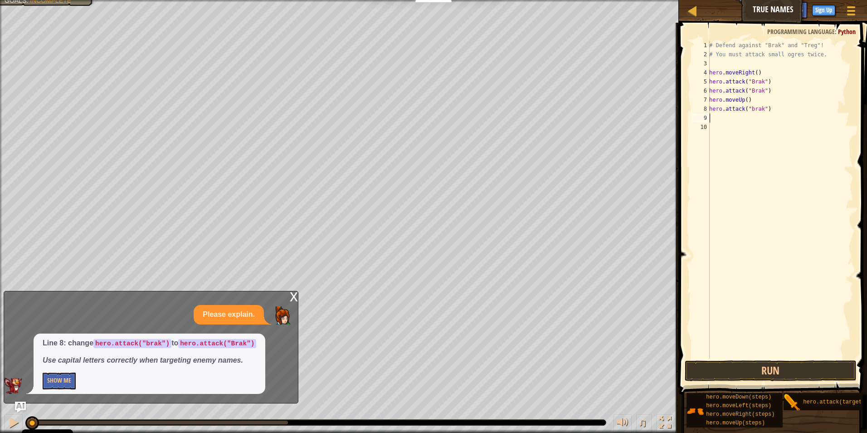
type textarea "h"
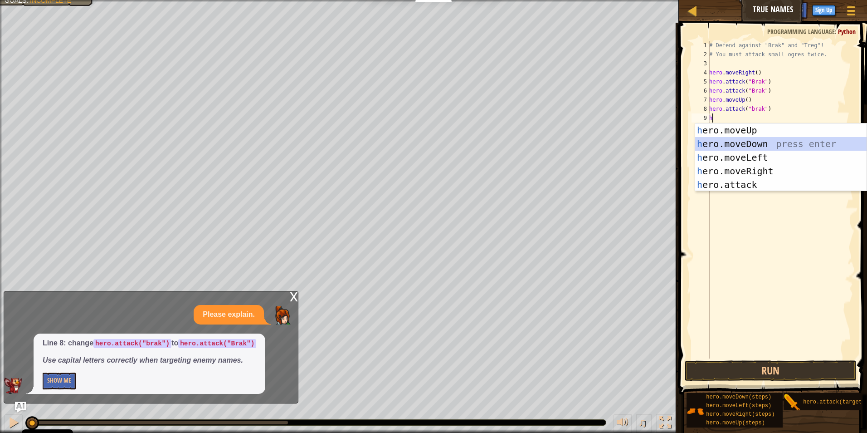
click at [731, 143] on div "h ero.moveUp press enter h ero.moveDown press enter h ero.moveLeft press enter …" at bounding box center [780, 170] width 171 height 95
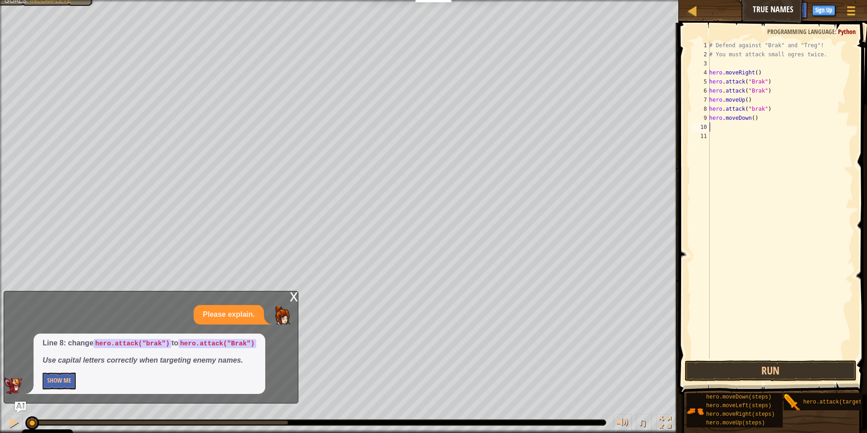
type textarea "h"
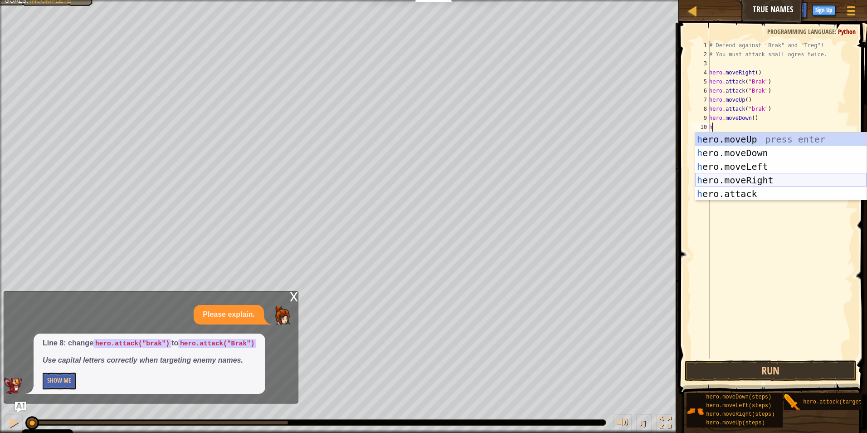
click at [727, 177] on div "h ero.moveUp press enter h ero.moveDown press enter h ero.moveLeft press enter …" at bounding box center [780, 179] width 171 height 95
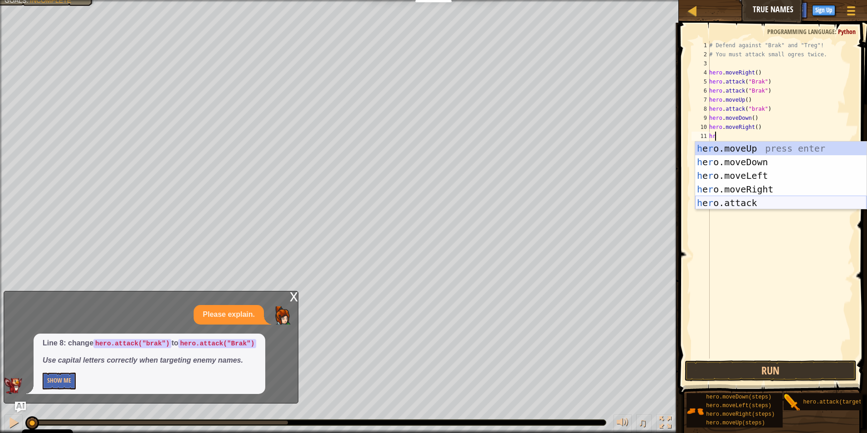
click at [712, 202] on div "h e r o.moveUp press enter h e r o.moveDown press enter h e r o.moveLeft press …" at bounding box center [780, 189] width 171 height 95
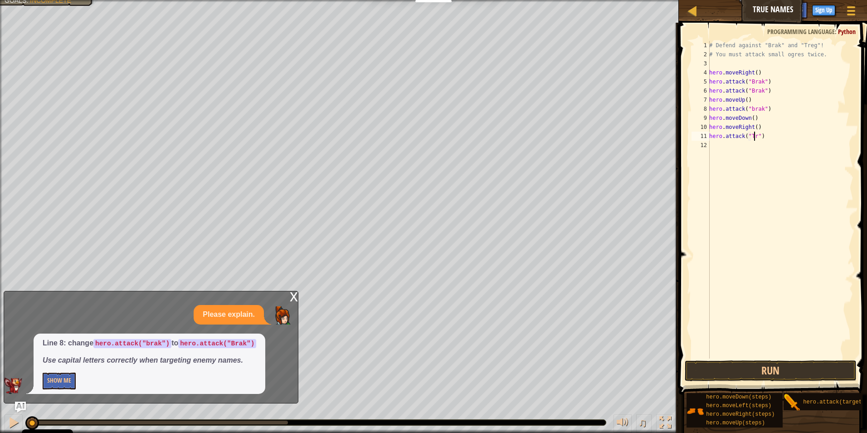
scroll to position [4, 4]
type textarea "hero.attack("Treg")"
drag, startPoint x: 735, startPoint y: 352, endPoint x: 736, endPoint y: 360, distance: 7.4
click at [735, 354] on div "# Defend against "Brak" and "Treg"! # You must attack small ogres twice. hero .…" at bounding box center [781, 209] width 146 height 336
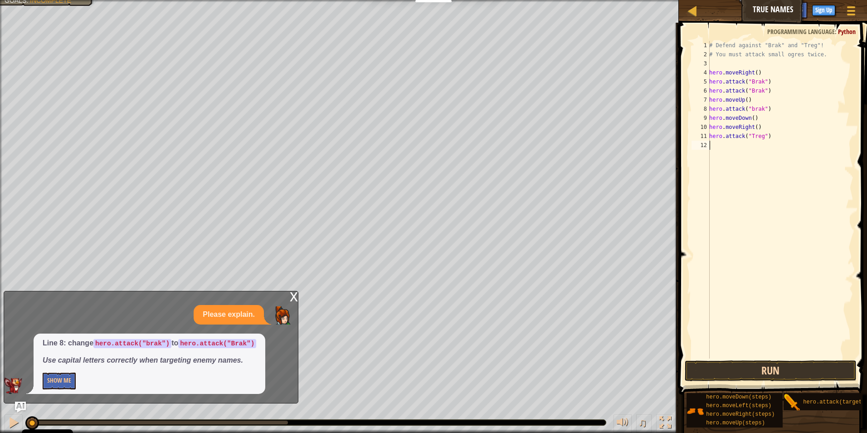
scroll to position [4, 0]
click at [736, 364] on button "Run" at bounding box center [771, 370] width 172 height 21
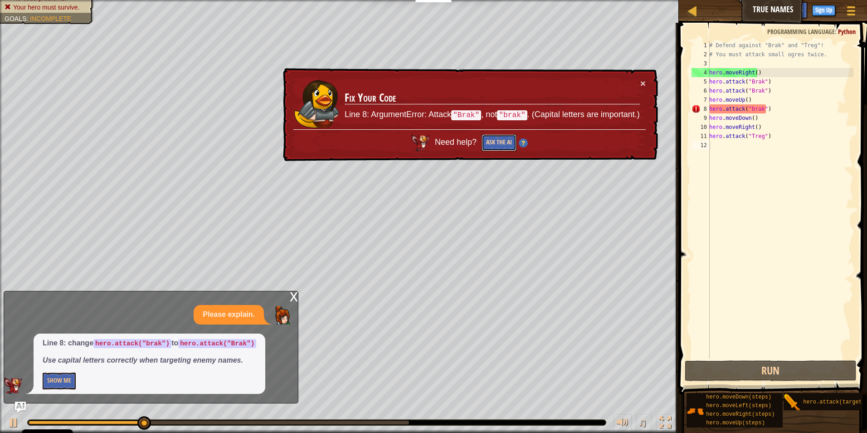
click at [498, 141] on button "Ask the AI" at bounding box center [499, 142] width 35 height 17
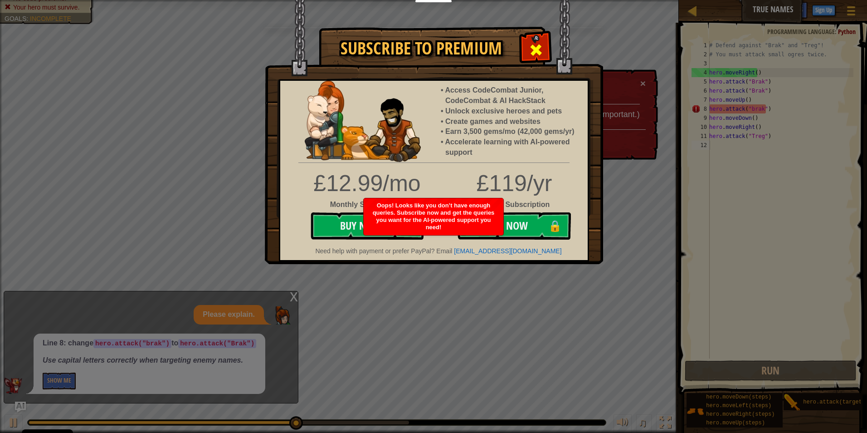
click at [527, 52] on div at bounding box center [536, 48] width 29 height 29
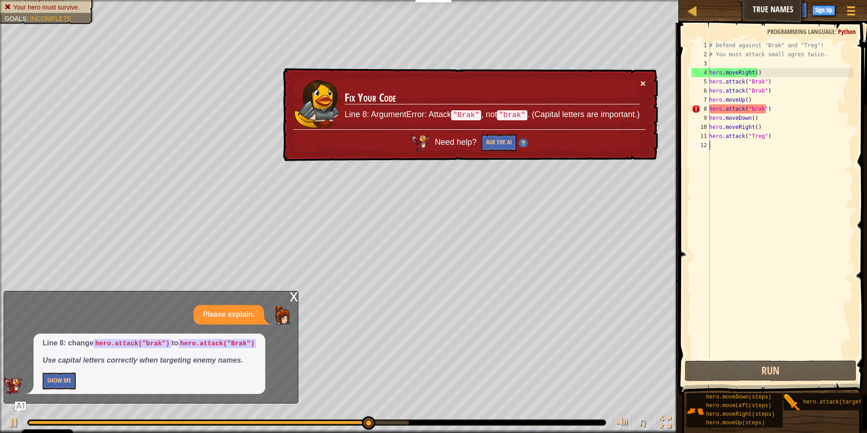
click at [645, 84] on button "×" at bounding box center [642, 83] width 5 height 10
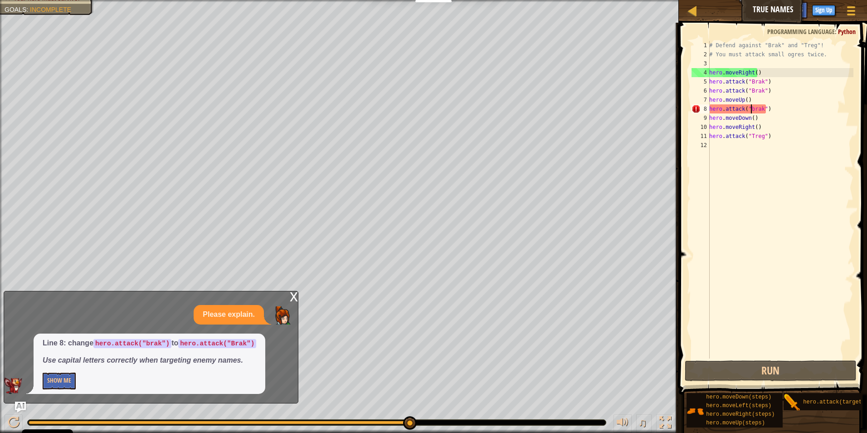
click at [750, 105] on div "# Defend against "Brak" and "Treg"! # You must attack small ogres twice. hero .…" at bounding box center [781, 209] width 146 height 336
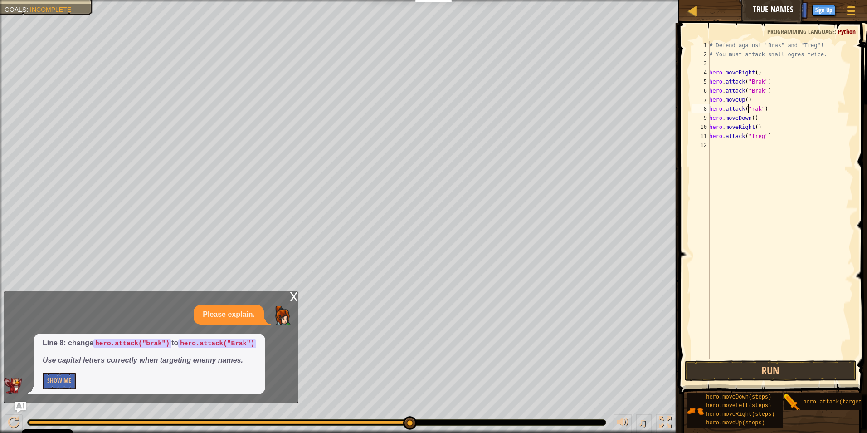
scroll to position [4, 3]
type textarea "hero.attack("Brak")"
click at [728, 366] on button "Run" at bounding box center [771, 370] width 172 height 21
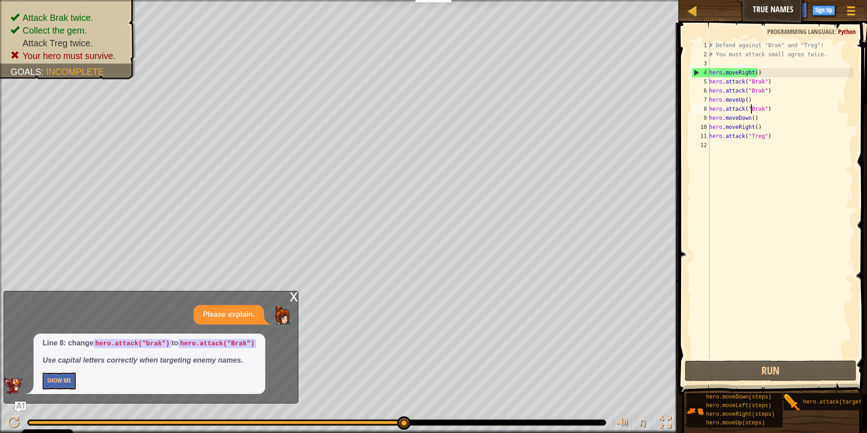
click at [748, 10] on div "Map True Names Game Menu Done Sign Up Hints Ask AI" at bounding box center [773, 11] width 188 height 23
click at [761, 13] on button "Ask AI" at bounding box center [771, 10] width 24 height 17
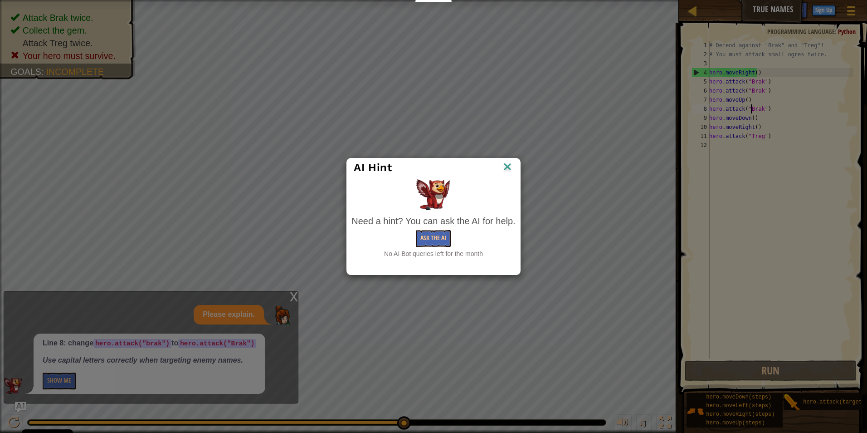
click at [504, 166] on img at bounding box center [508, 168] width 12 height 14
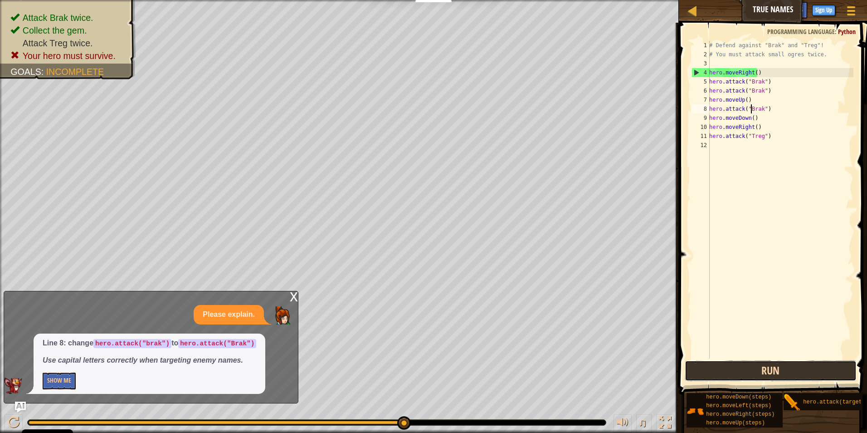
click at [757, 371] on button "Run" at bounding box center [771, 370] width 172 height 21
drag, startPoint x: 748, startPoint y: 365, endPoint x: 676, endPoint y: 312, distance: 89.6
click at [683, 314] on div "hero.attack("Brak") 1 2 3 4 5 6 7 8 9 10 11 12 # Defend against "Brak" and "Tre…" at bounding box center [771, 226] width 191 height 398
click at [855, 7] on span at bounding box center [851, 7] width 9 height 2
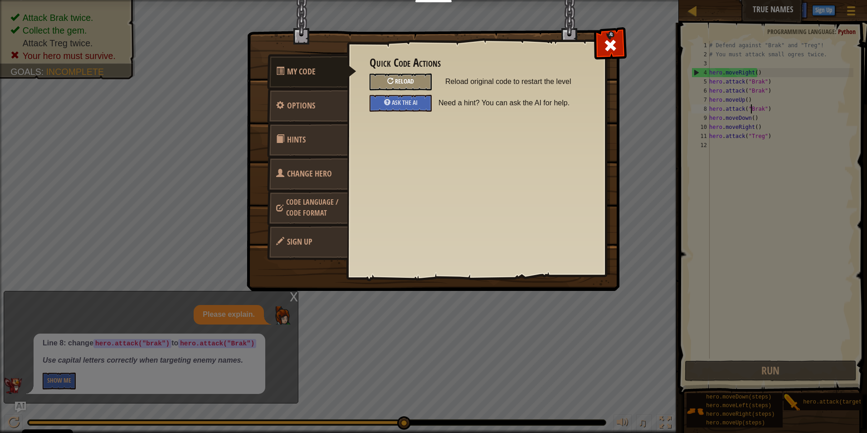
click at [380, 76] on div "Reload" at bounding box center [401, 81] width 62 height 17
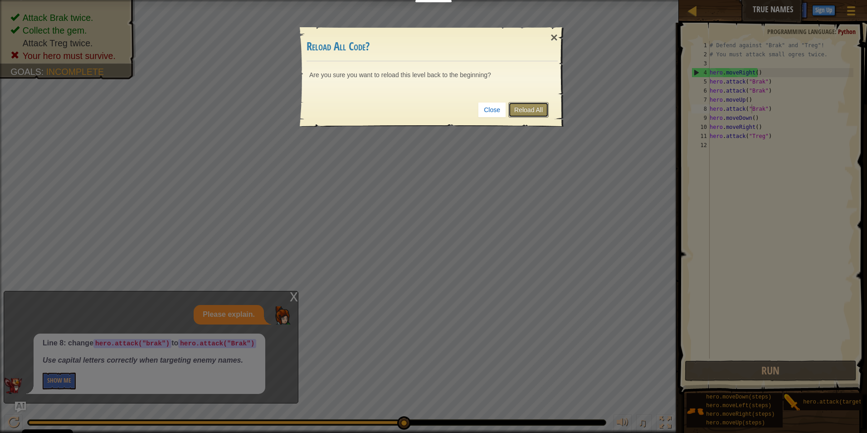
click at [545, 108] on link "Reload All" at bounding box center [528, 109] width 40 height 15
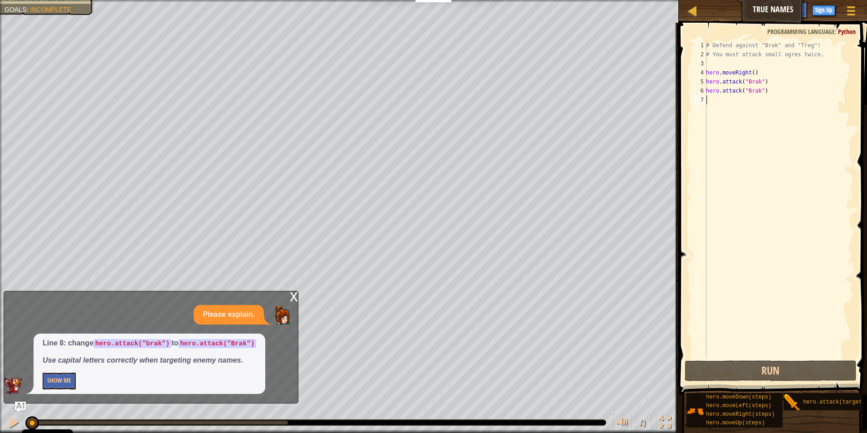
scroll to position [4, 0]
type textarea "A"
type textarea "H"
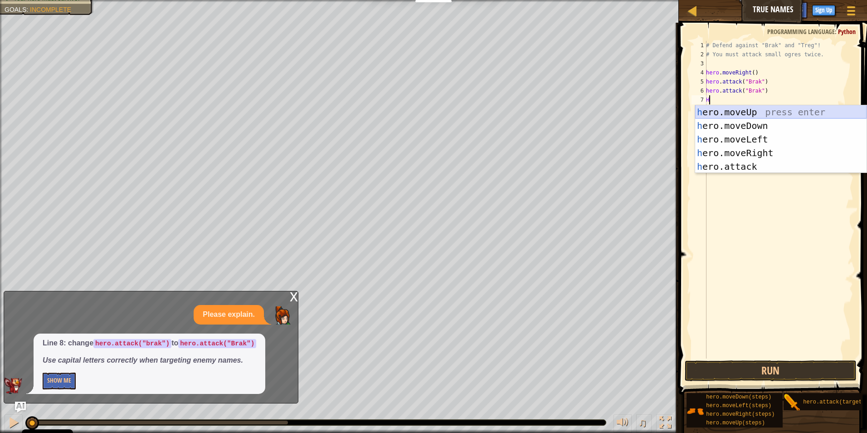
click at [715, 107] on div "h ero.moveUp press enter h ero.moveDown press enter h ero.moveLeft press enter …" at bounding box center [780, 152] width 171 height 95
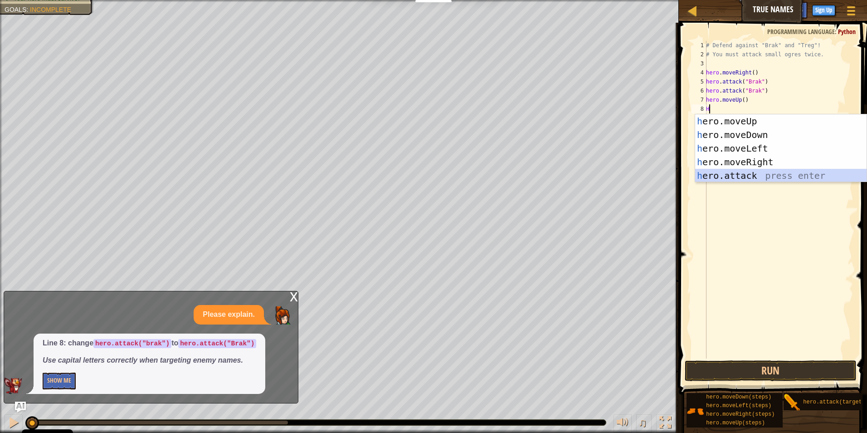
click at [723, 170] on div "h ero.moveUp press enter h ero.moveDown press enter h ero.moveLeft press enter …" at bounding box center [780, 161] width 171 height 95
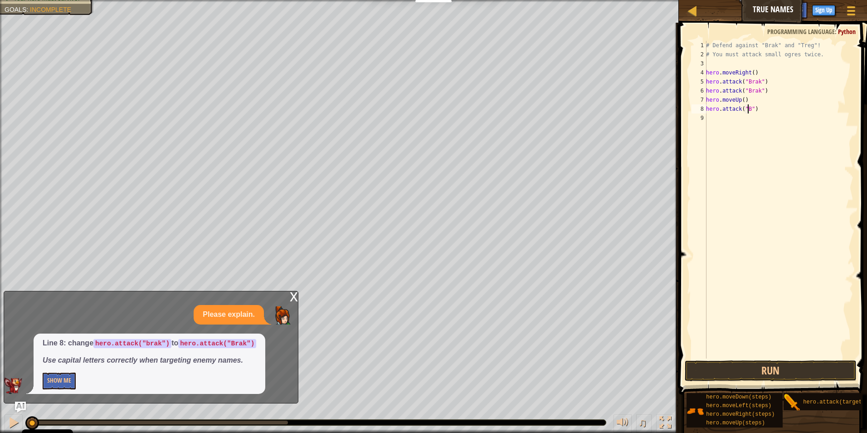
scroll to position [4, 4]
type textarea "hero.attack("Brak")"
click at [711, 118] on div "# Defend against "Brak" and "Treg"! # You must attack small ogres twice. hero .…" at bounding box center [778, 209] width 149 height 336
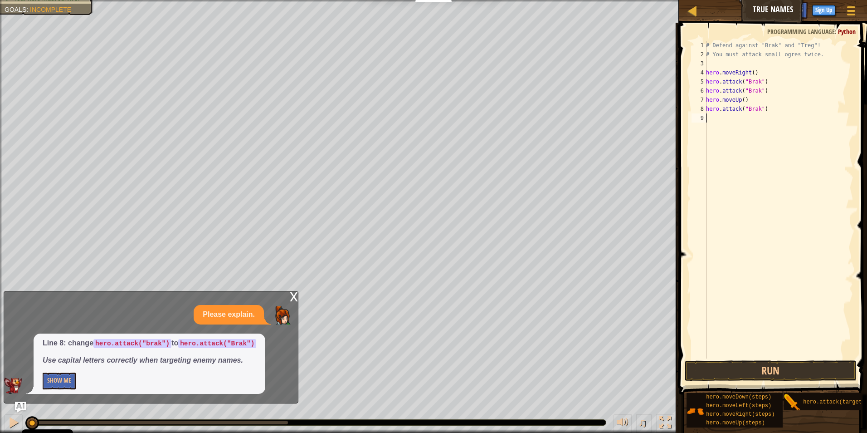
type textarea "m"
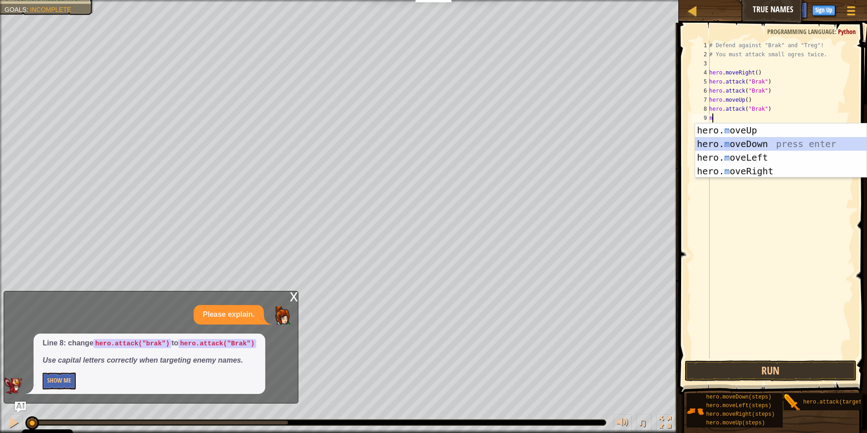
click at [754, 148] on div "hero. m oveUp press enter hero. m oveDown press enter hero. m oveLeft press ent…" at bounding box center [780, 164] width 171 height 82
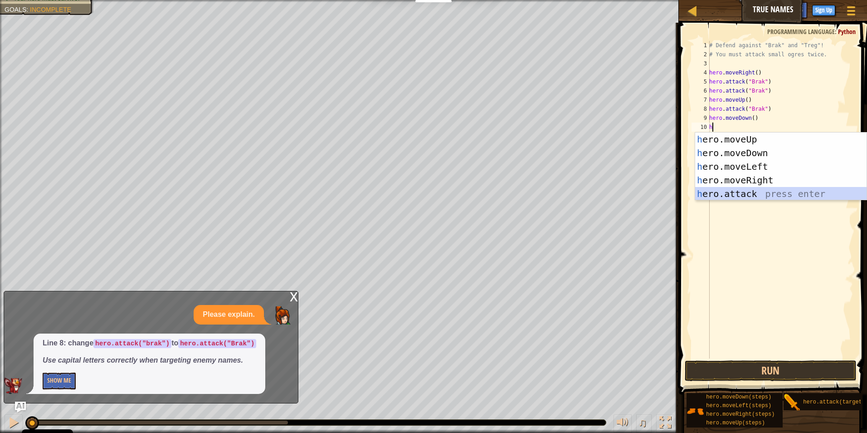
click at [744, 187] on div "h ero.moveUp press enter h ero.moveDown press enter h ero.moveLeft press enter …" at bounding box center [780, 179] width 171 height 95
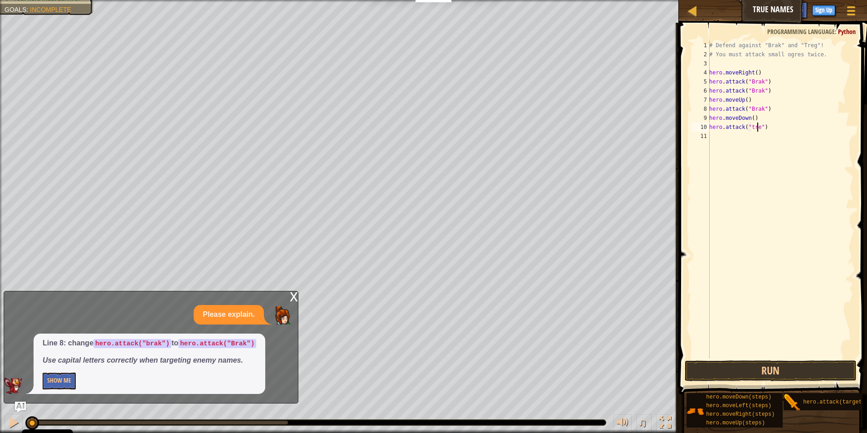
scroll to position [4, 4]
click at [749, 127] on div "# Defend against "Brak" and "Treg"! # You must attack small ogres twice. hero .…" at bounding box center [781, 209] width 146 height 336
click at [751, 129] on div "# Defend against "Brak" and "Treg"! # You must attack small ogres twice. hero .…" at bounding box center [781, 209] width 146 height 336
type textarea "hero.attack("Treg")"
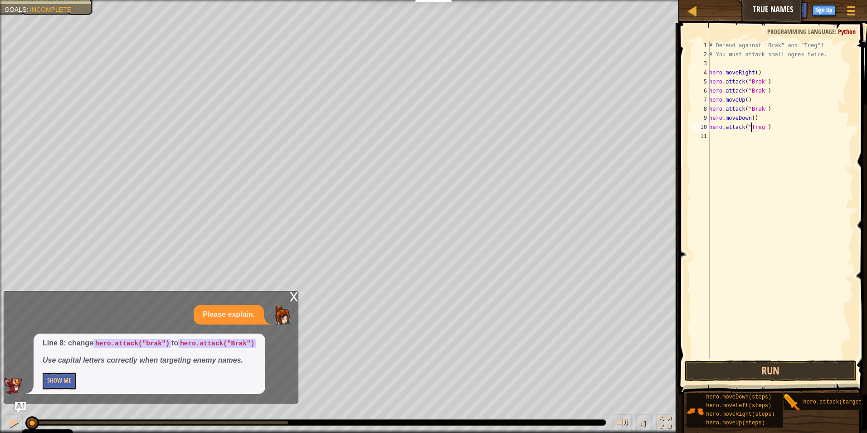
click at [717, 137] on div "# Defend against "Brak" and "Treg"! # You must attack small ogres twice. hero .…" at bounding box center [781, 209] width 146 height 336
type textarea "H"
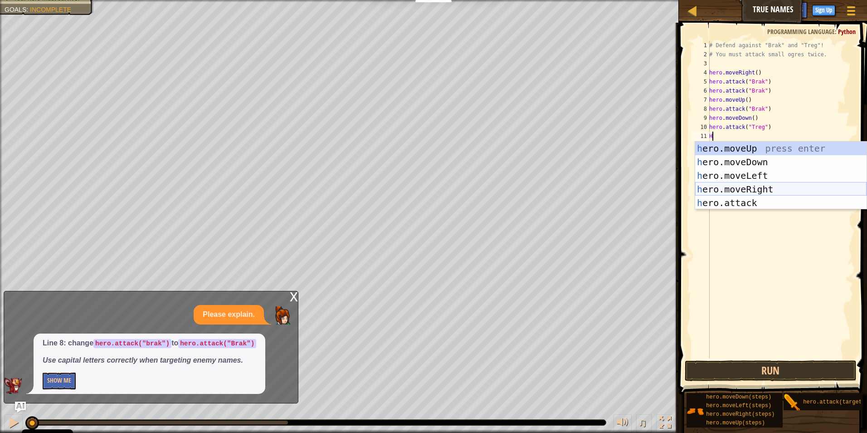
click at [734, 190] on div "h ero.moveUp press enter h ero.moveDown press enter h ero.moveLeft press enter …" at bounding box center [780, 189] width 171 height 95
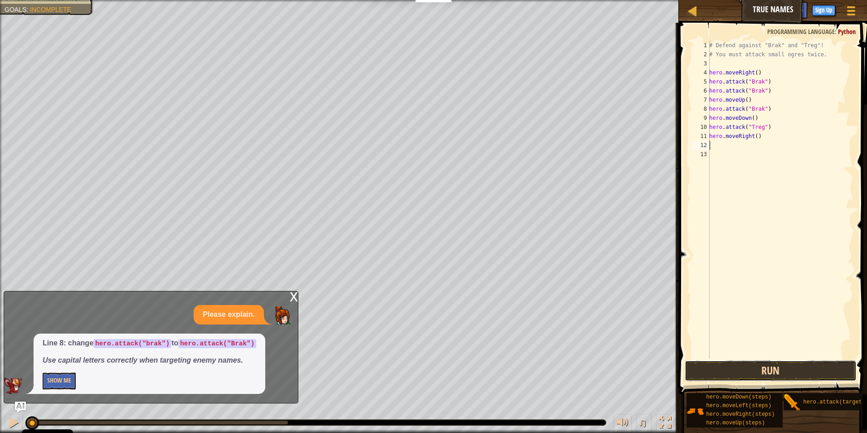
click at [822, 369] on button "Run" at bounding box center [771, 370] width 172 height 21
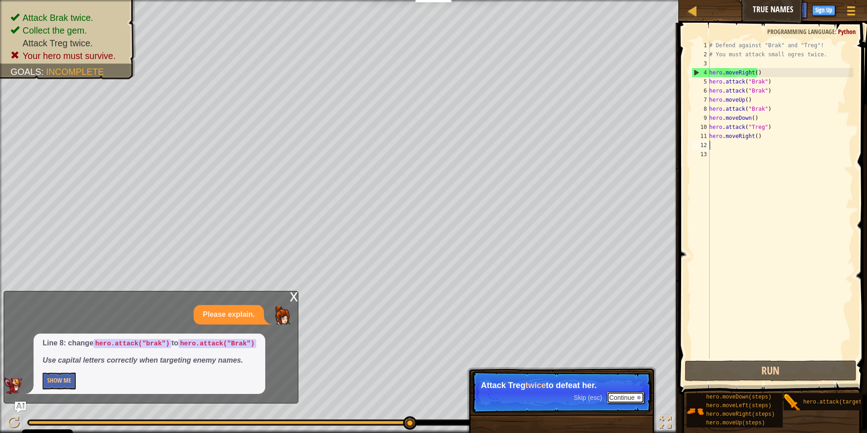
click at [641, 395] on button "Continue" at bounding box center [626, 397] width 38 height 12
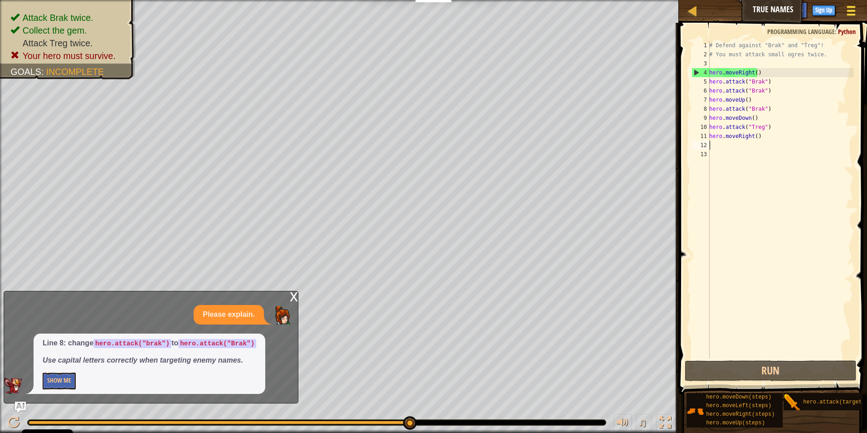
click at [846, 10] on div at bounding box center [851, 10] width 12 height 13
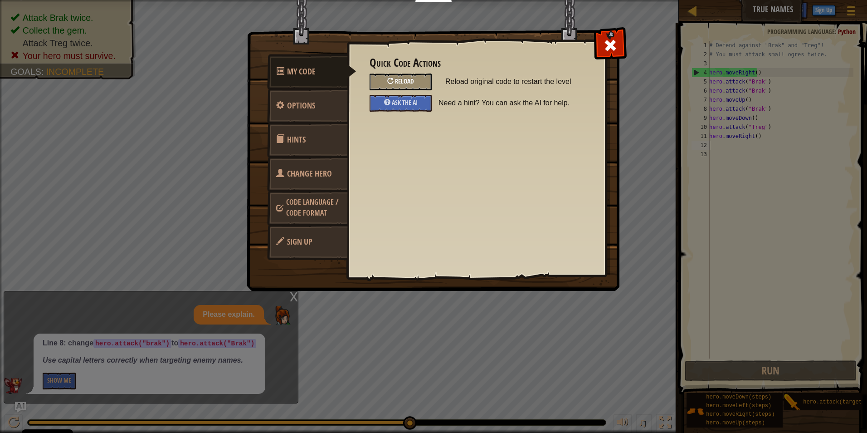
click at [410, 82] on span "Reload" at bounding box center [404, 81] width 19 height 9
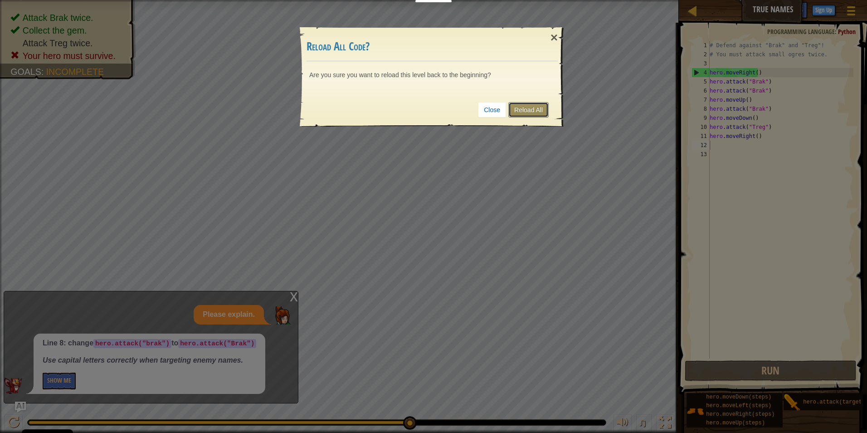
click at [538, 107] on link "Reload All" at bounding box center [528, 109] width 40 height 15
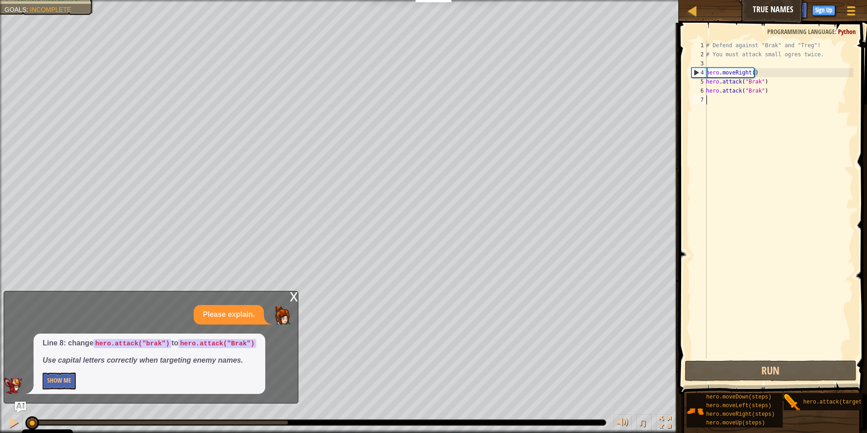
click at [714, 99] on div "# Defend against "Brak" and "Treg"! # You must attack small ogres twice. hero .…" at bounding box center [778, 209] width 149 height 336
type textarea "M"
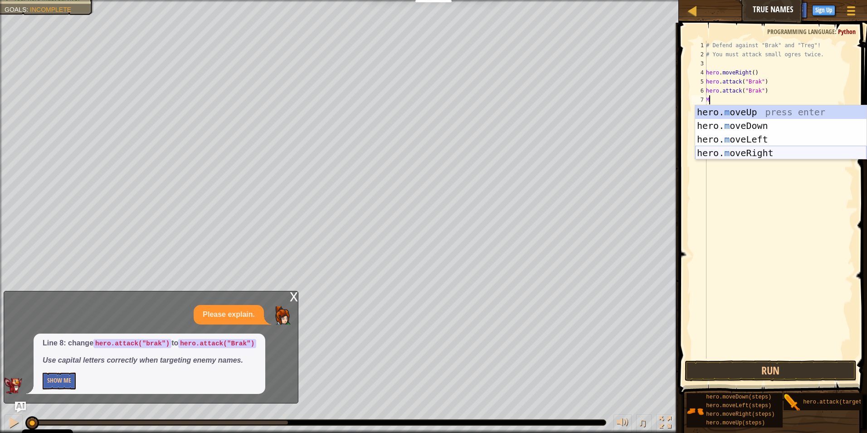
click at [751, 151] on div "hero. m oveUp press enter hero. m oveDown press enter hero. m oveLeft press ent…" at bounding box center [780, 146] width 171 height 82
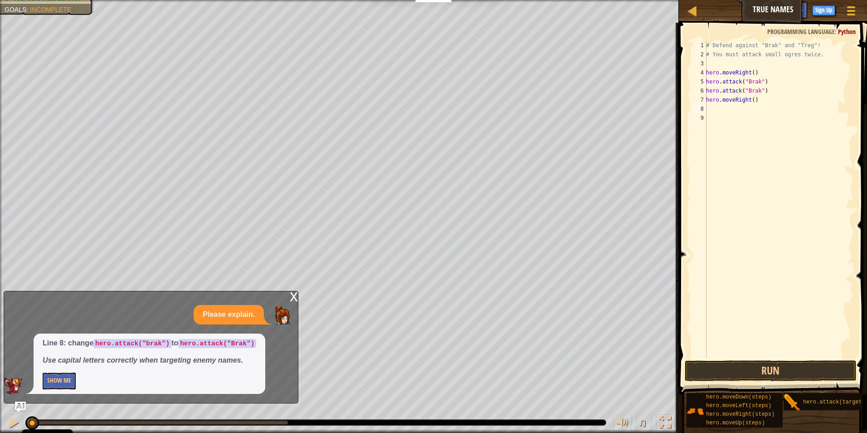
click at [290, 296] on div "x" at bounding box center [294, 295] width 8 height 9
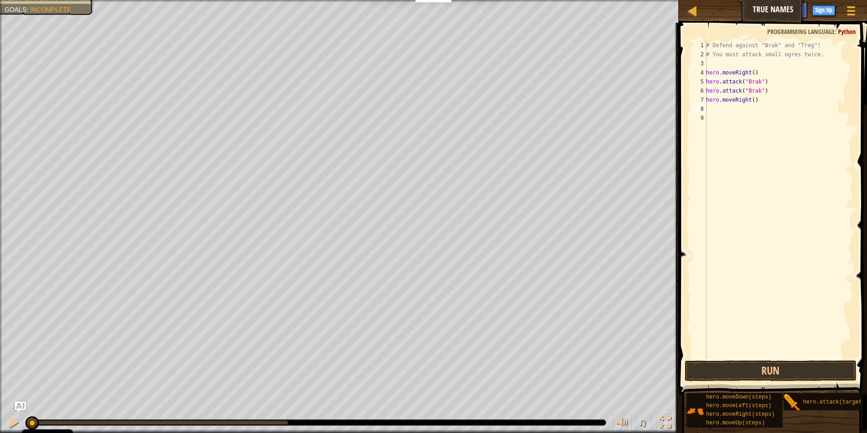
click at [723, 111] on div "# Defend against "Brak" and "Treg"! # You must attack small ogres twice. hero .…" at bounding box center [778, 209] width 149 height 336
click at [732, 125] on div "hero. a ttack press enter" at bounding box center [780, 134] width 171 height 41
type textarea "hero.attack("Treg")"
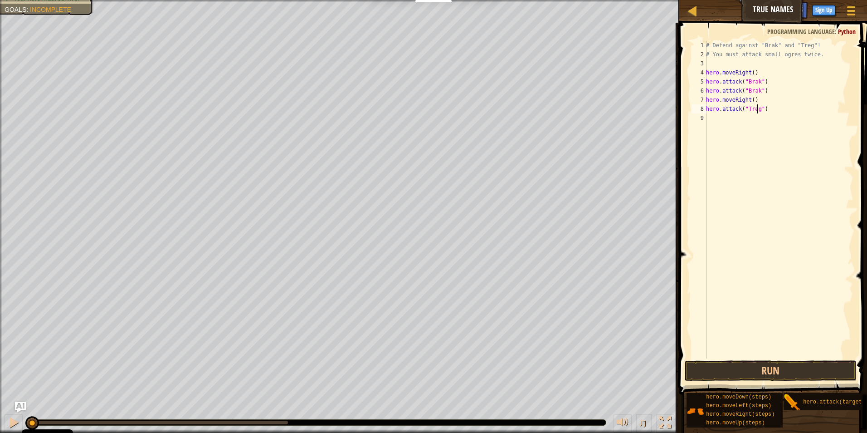
click at [707, 116] on div "# Defend against "Brak" and "Treg"! # You must attack small ogres twice. hero .…" at bounding box center [778, 209] width 149 height 336
type textarea "m"
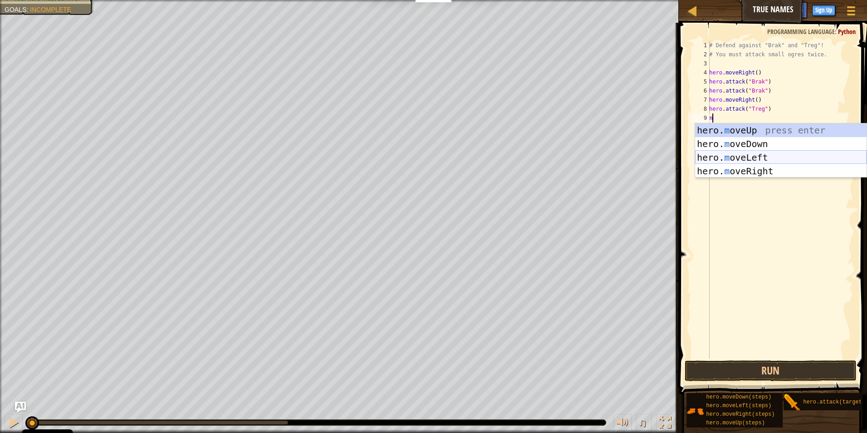
click at [731, 159] on div "hero. m oveUp press enter hero. m oveDown press enter hero. m oveLeft press ent…" at bounding box center [780, 164] width 171 height 82
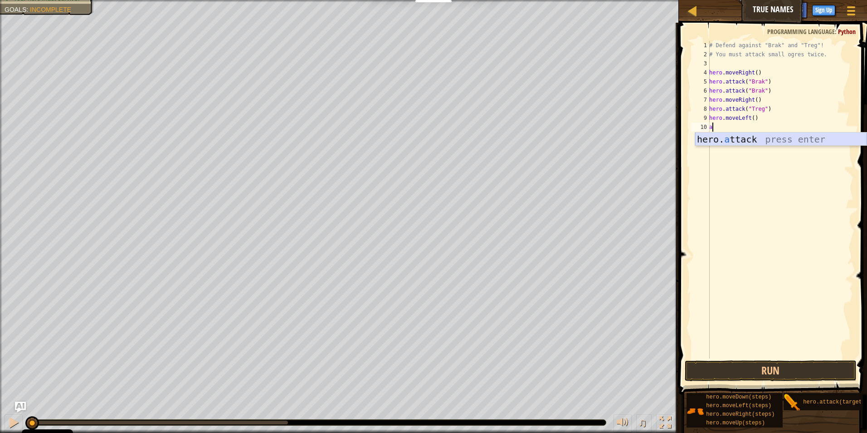
click at [778, 134] on div "hero. a ttack press enter" at bounding box center [780, 152] width 171 height 41
type textarea "hero.attack("Brak")"
click at [753, 361] on button "Run" at bounding box center [771, 370] width 172 height 21
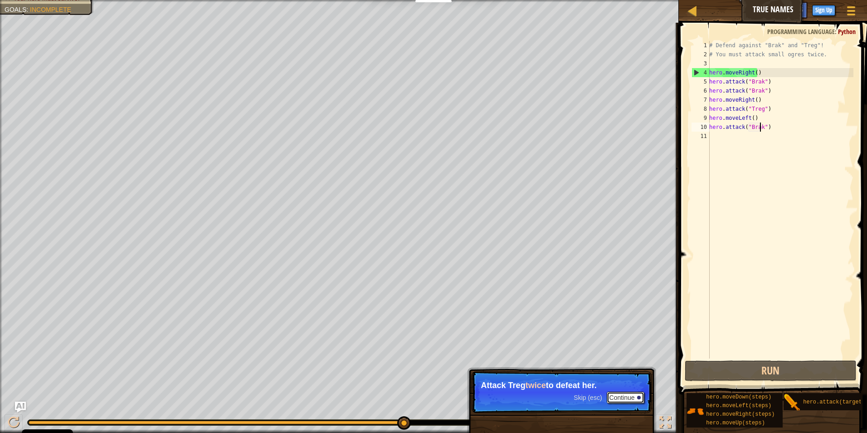
click at [620, 396] on button "Continue" at bounding box center [626, 397] width 38 height 12
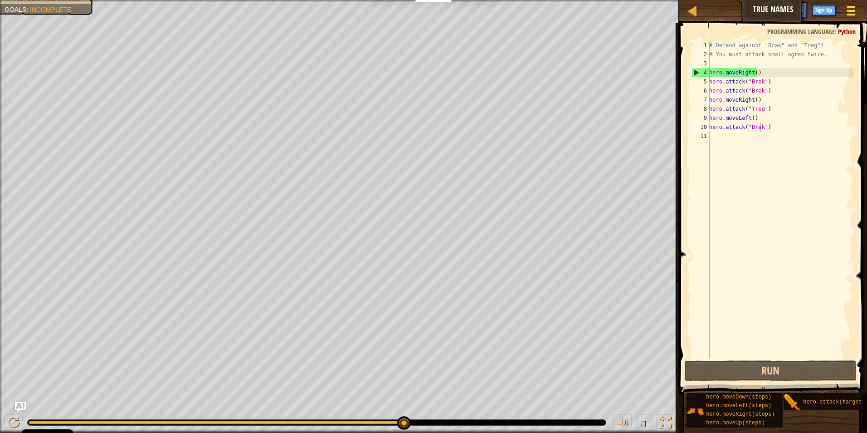
click at [858, 5] on button "Game Menu" at bounding box center [851, 12] width 24 height 22
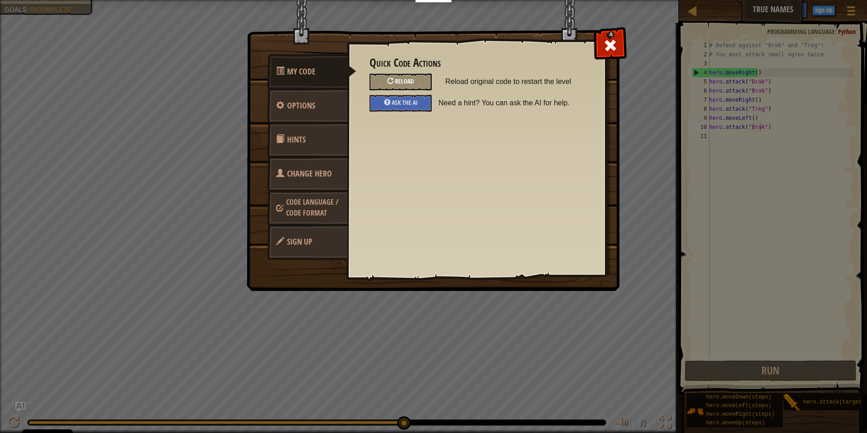
click at [395, 85] on span at bounding box center [394, 81] width 1 height 9
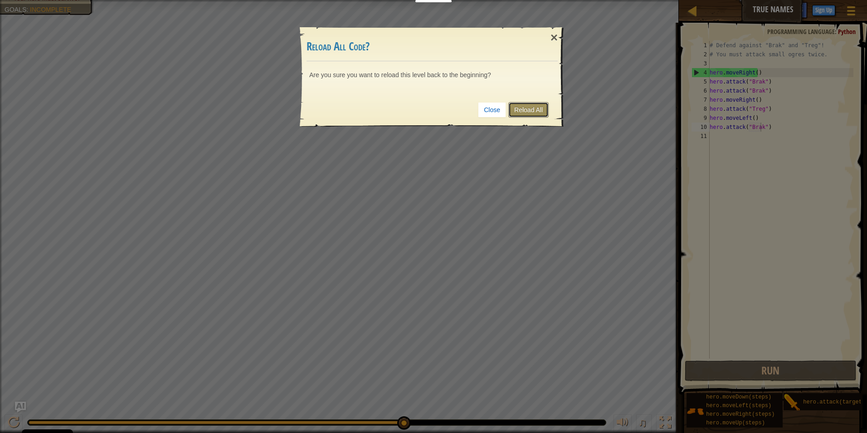
click at [540, 111] on link "Reload All" at bounding box center [528, 109] width 40 height 15
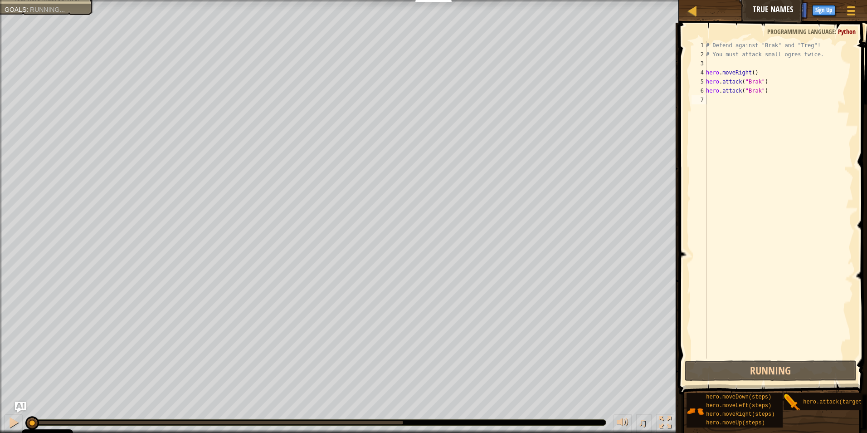
scroll to position [4, 0]
click at [756, 87] on div "# Defend against "Brak" and "Treg"! # You must attack small ogres twice. hero .…" at bounding box center [778, 209] width 149 height 336
click at [760, 82] on div "# Defend against "Brak" and "Treg"! # You must attack small ogres twice. hero .…" at bounding box center [778, 209] width 149 height 336
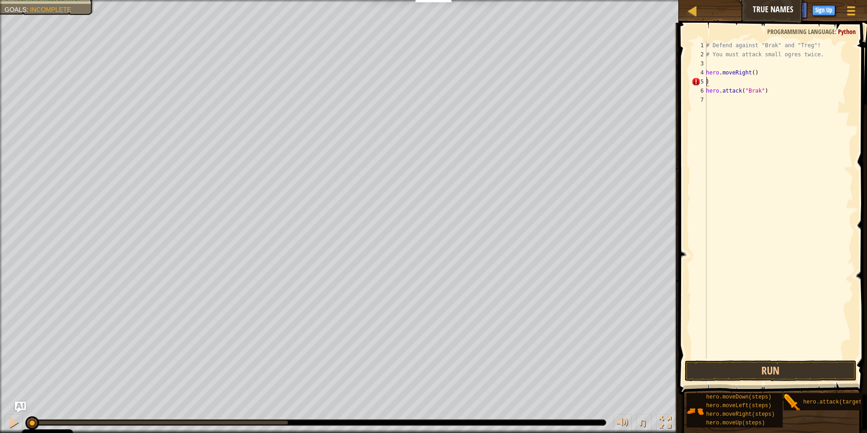
click at [776, 88] on div "# Defend against "Brak" and "Treg"! # You must attack small ogres twice. hero .…" at bounding box center [778, 209] width 149 height 336
type textarea "h"
click at [720, 84] on div "# Defend against "Brak" and "Treg"! # You must attack small ogres twice. hero .…" at bounding box center [778, 209] width 149 height 336
type textarea ")"
type textarea "h"
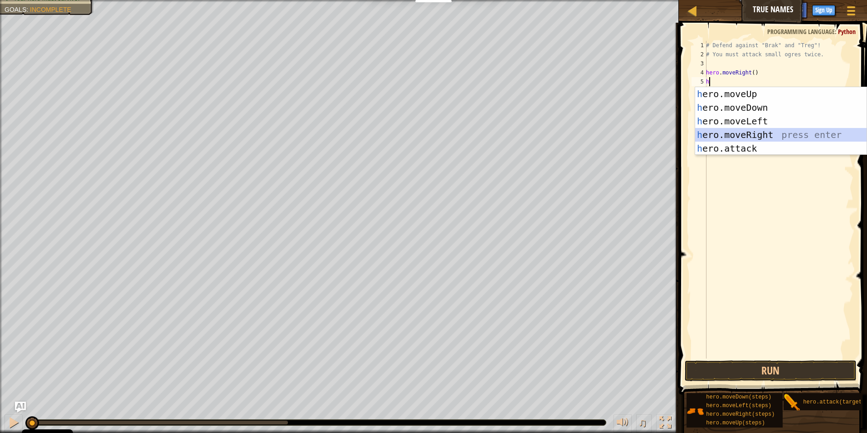
click at [754, 136] on div "h ero.moveUp press enter h ero.moveDown press enter h ero.moveLeft press enter …" at bounding box center [780, 134] width 171 height 95
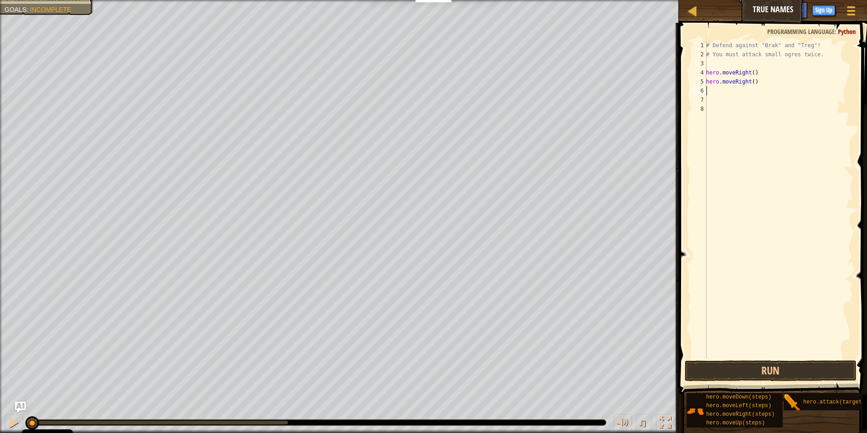
type textarea "h"
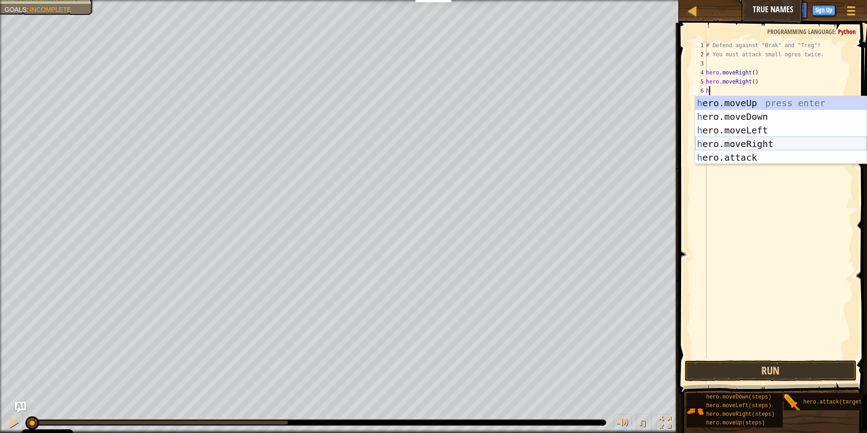
click at [743, 138] on div "h ero.moveUp press enter h ero.moveDown press enter h ero.moveLeft press enter …" at bounding box center [780, 143] width 171 height 95
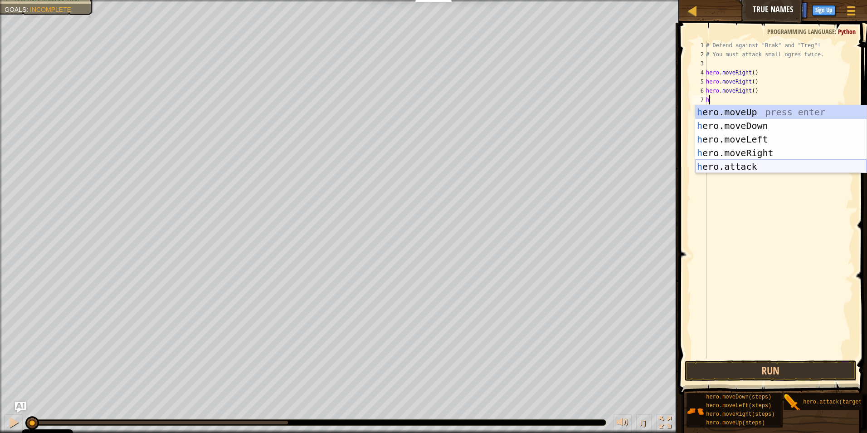
click at [744, 161] on div "h ero.moveUp press enter h ero.moveDown press enter h ero.moveLeft press enter …" at bounding box center [780, 152] width 171 height 95
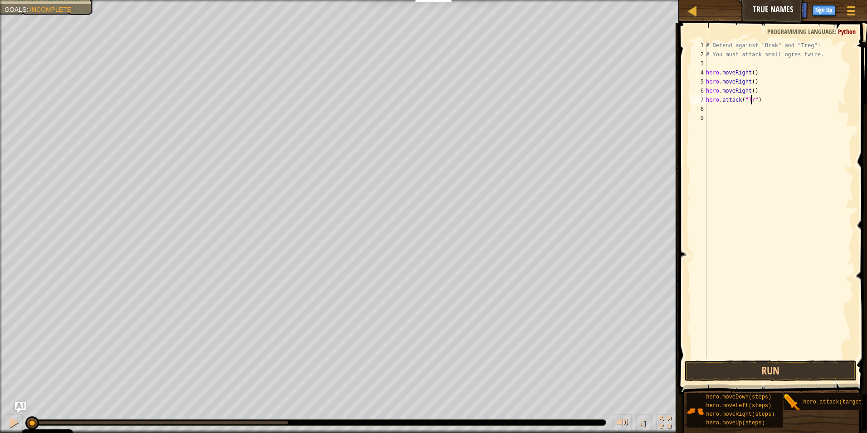
scroll to position [4, 4]
type textarea "hero.attack("Treg")"
click at [710, 105] on div "# Defend against "Brak" and "Treg"! # You must attack small ogres twice. hero .…" at bounding box center [778, 209] width 149 height 336
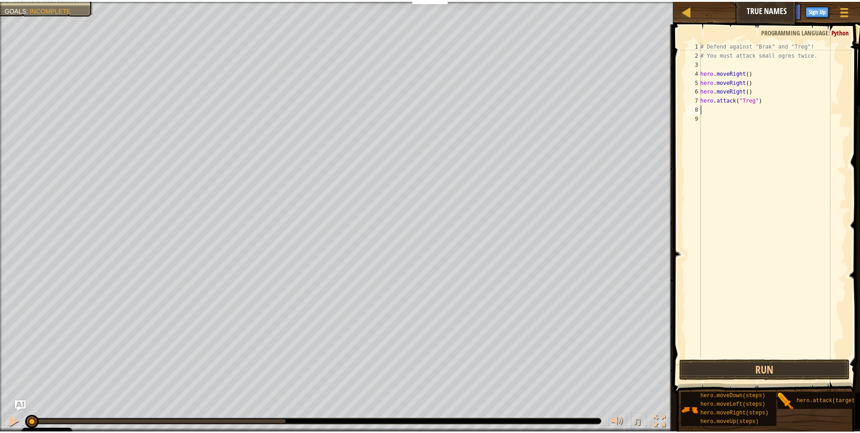
scroll to position [4, 0]
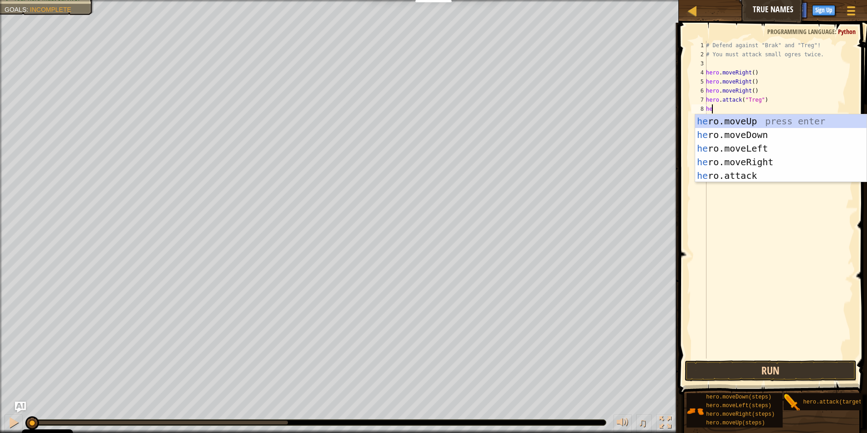
type textarea "he"
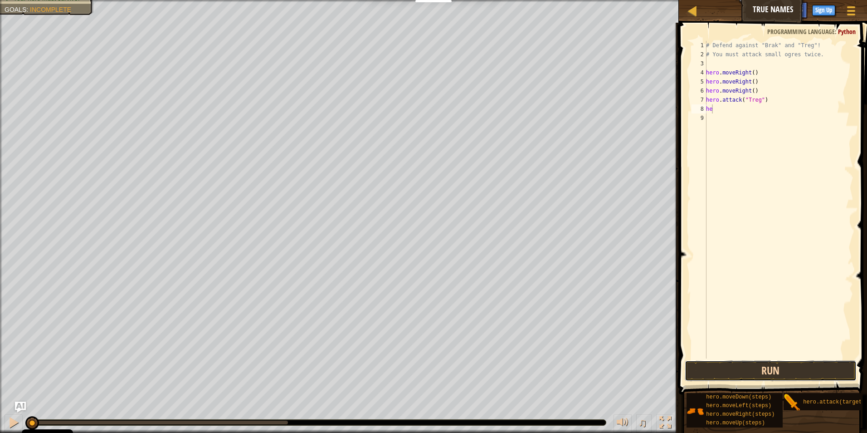
click at [737, 370] on button "Run" at bounding box center [771, 370] width 172 height 21
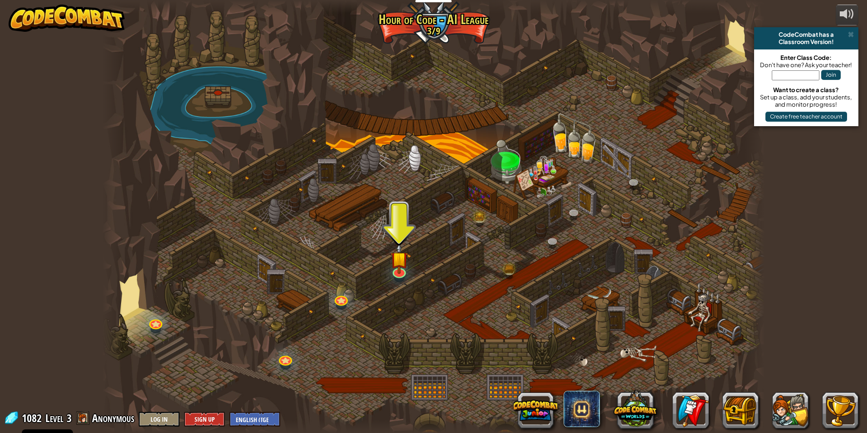
click at [852, 29] on div "CodeCombat has a Classroom Version!" at bounding box center [806, 38] width 104 height 22
click at [849, 34] on span at bounding box center [851, 34] width 6 height 7
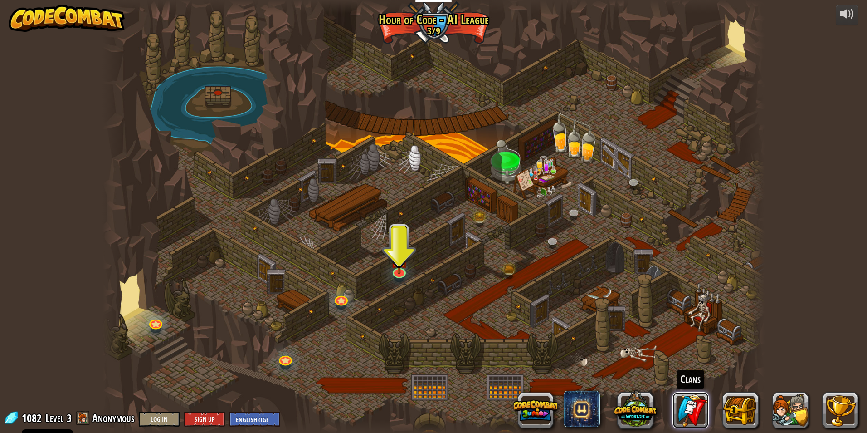
click at [687, 410] on link at bounding box center [691, 410] width 36 height 36
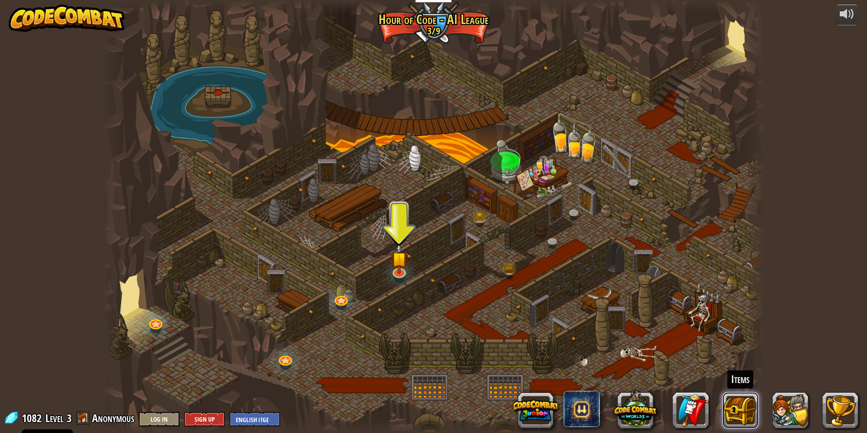
click at [740, 411] on button at bounding box center [740, 410] width 36 height 36
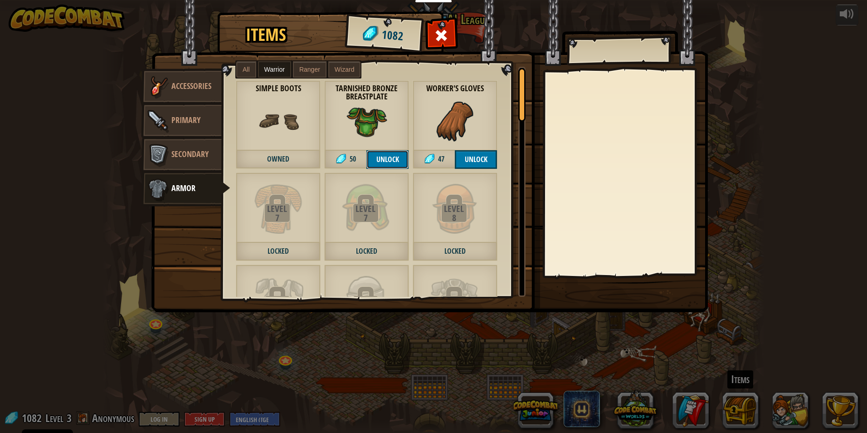
click at [385, 156] on button "Unlock" at bounding box center [387, 159] width 42 height 19
click at [483, 150] on button "Unlock" at bounding box center [476, 159] width 42 height 19
click at [481, 163] on button "Confirm" at bounding box center [476, 159] width 42 height 19
click at [384, 163] on button "Unlock" at bounding box center [387, 159] width 42 height 19
drag, startPoint x: 384, startPoint y: 163, endPoint x: 576, endPoint y: 309, distance: 240.7
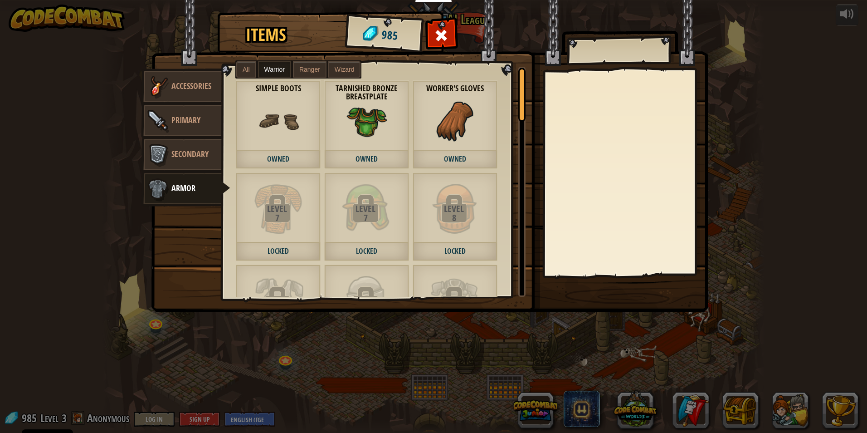
click at [576, 309] on img at bounding box center [429, 147] width 556 height 329
click at [445, 40] on span at bounding box center [441, 35] width 15 height 15
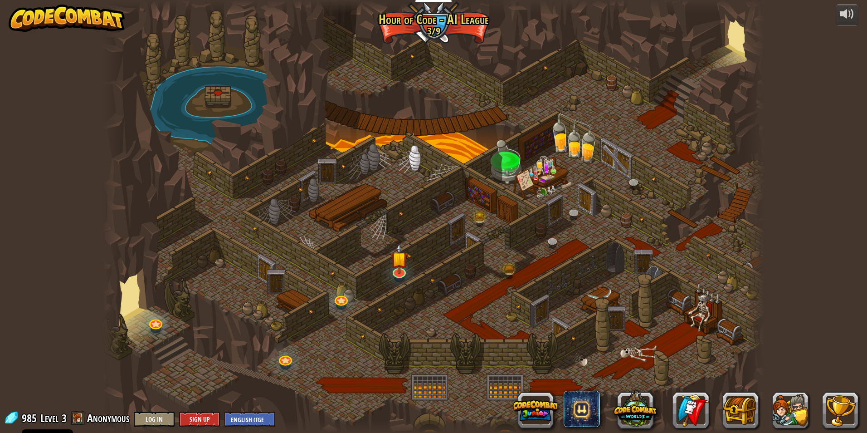
click at [107, 14] on img at bounding box center [67, 18] width 116 height 27
